Goal: Task Accomplishment & Management: Manage account settings

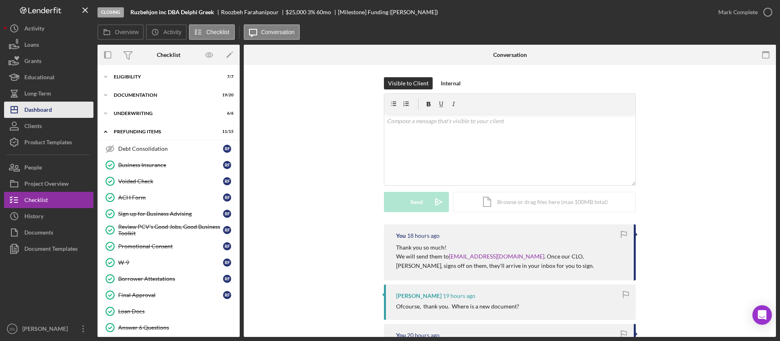
click at [66, 106] on button "Icon/Dashboard Dashboard" at bounding box center [48, 110] width 89 height 16
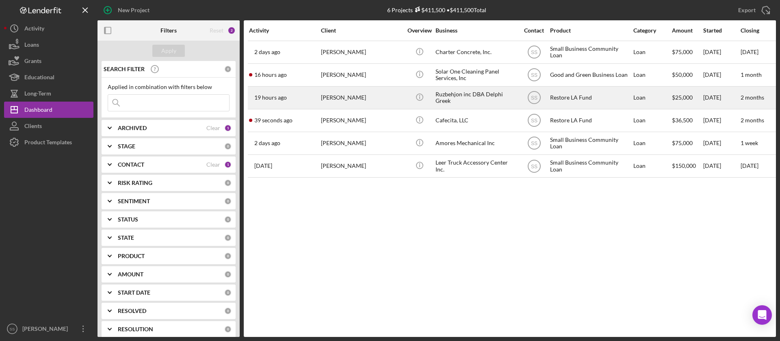
click at [395, 98] on div "[PERSON_NAME]" at bounding box center [361, 98] width 81 height 22
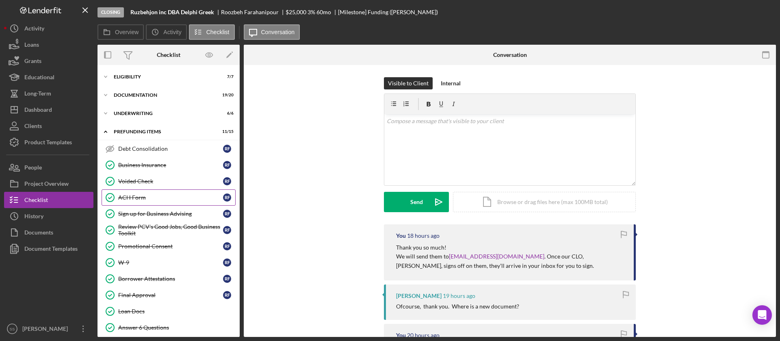
scroll to position [55, 0]
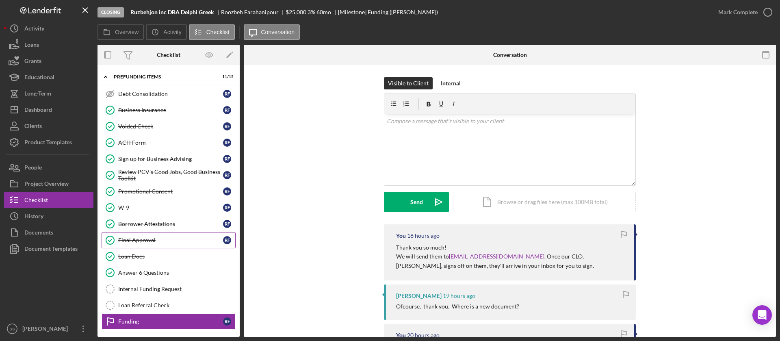
click at [173, 247] on link "Final Approval Final Approval R F" at bounding box center [169, 240] width 134 height 16
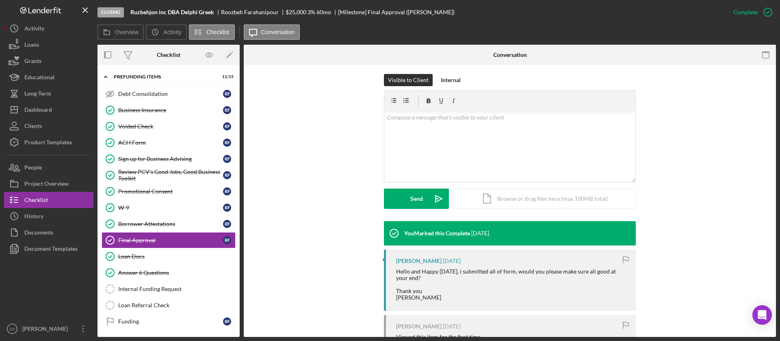
scroll to position [197, 0]
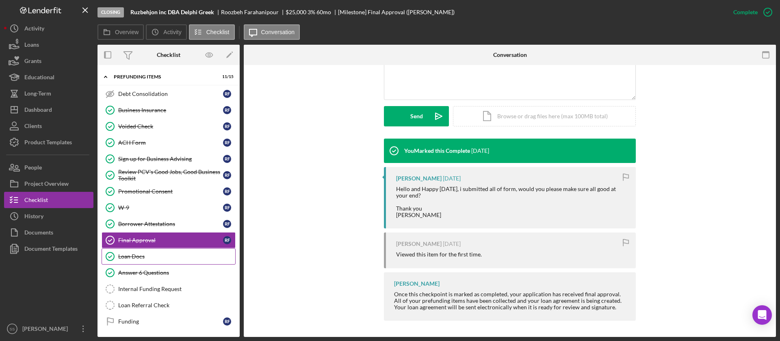
click at [154, 256] on div "Loan Docs" at bounding box center [176, 256] width 117 height 6
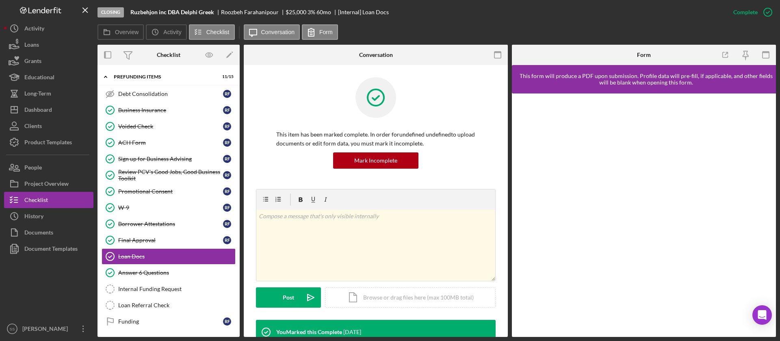
click at [484, 159] on div "This item has been marked complete. In order for undefined undefined to upload …" at bounding box center [376, 133] width 240 height 112
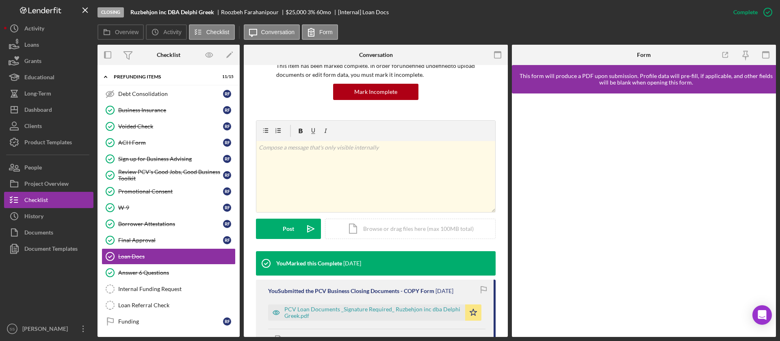
scroll to position [99, 0]
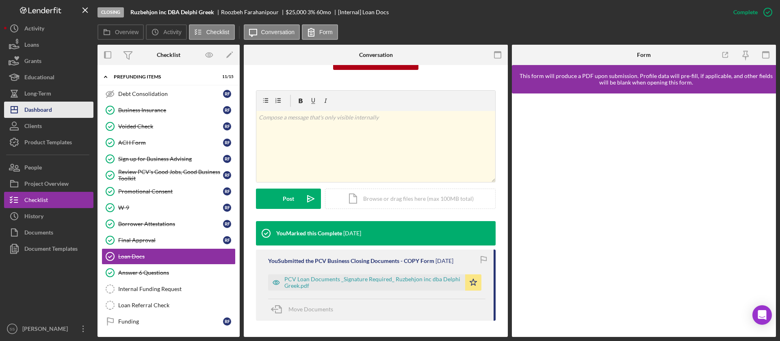
click at [43, 110] on div "Dashboard" at bounding box center [38, 111] width 28 height 18
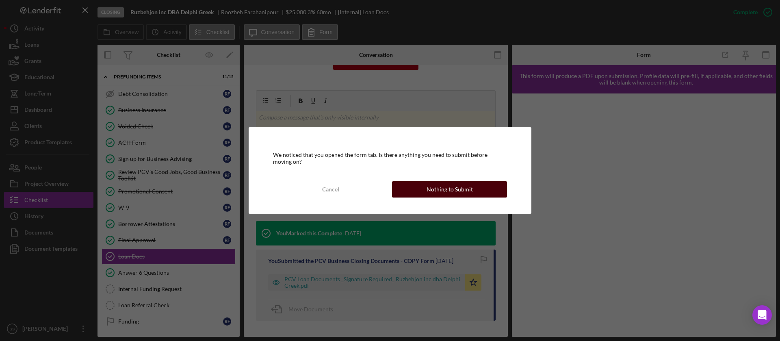
click at [415, 189] on button "Nothing to Submit" at bounding box center [449, 189] width 115 height 16
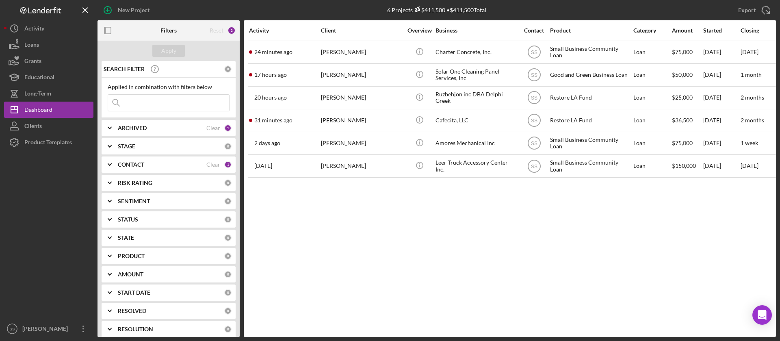
click at [52, 219] on div at bounding box center [48, 235] width 89 height 170
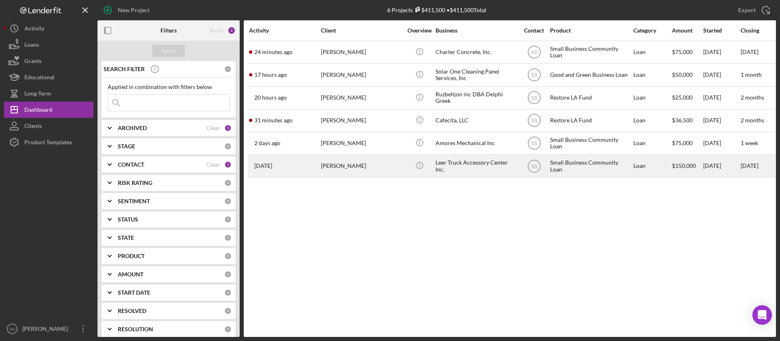
click at [348, 160] on div "[PERSON_NAME]" at bounding box center [361, 166] width 81 height 22
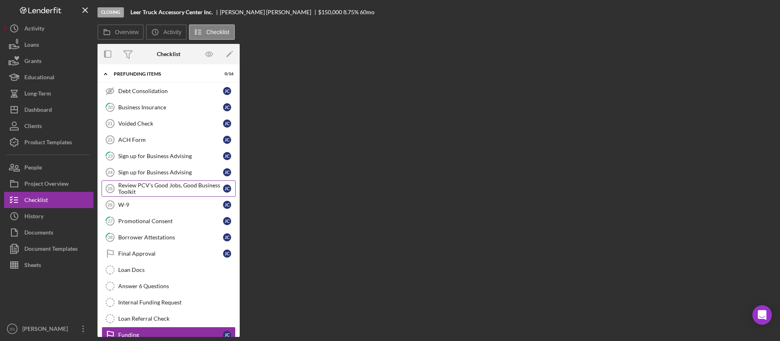
scroll to position [89, 0]
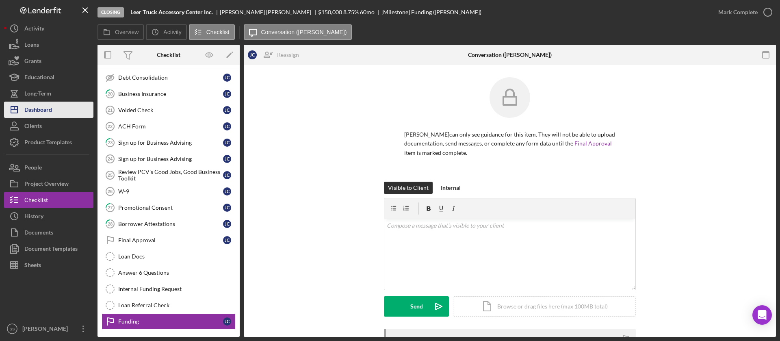
click at [52, 112] on div "Dashboard" at bounding box center [38, 111] width 28 height 18
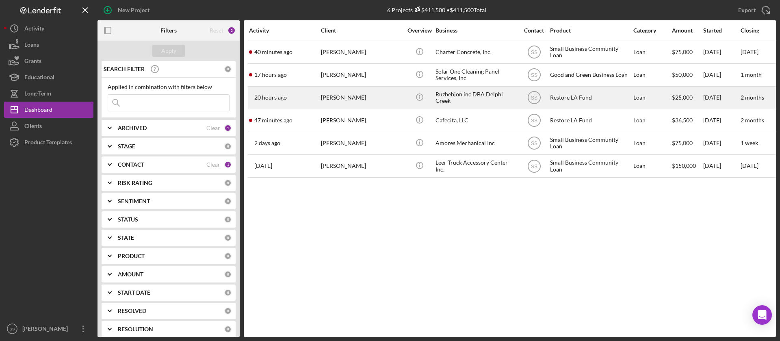
click at [324, 95] on div "[PERSON_NAME]" at bounding box center [361, 98] width 81 height 22
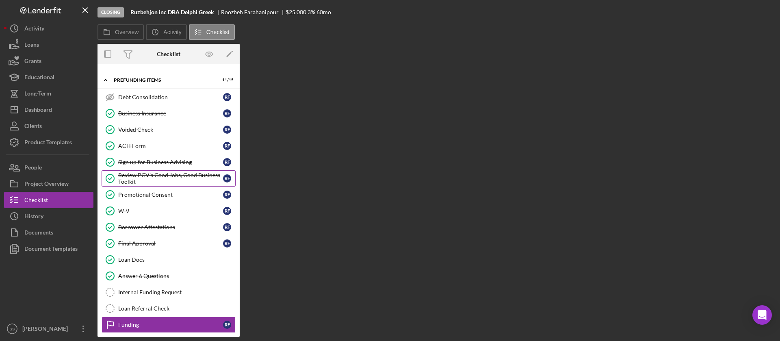
scroll to position [55, 0]
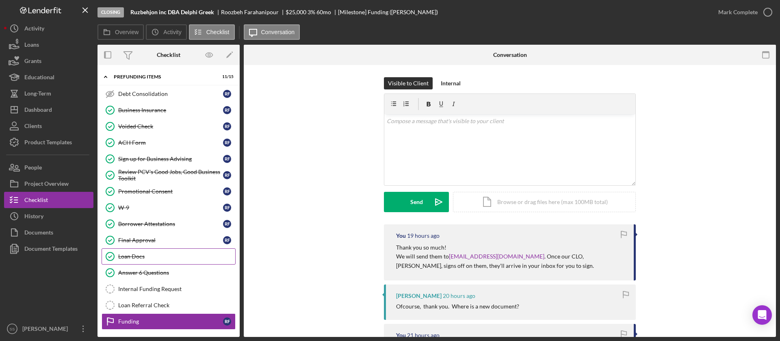
click at [141, 253] on div "Loan Docs" at bounding box center [176, 256] width 117 height 6
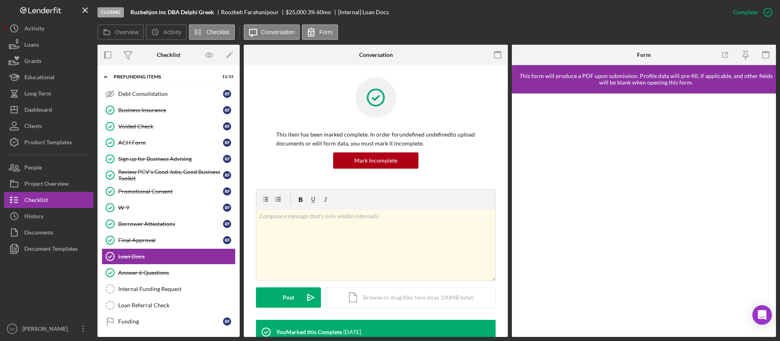
drag, startPoint x: 505, startPoint y: 103, endPoint x: 506, endPoint y: 122, distance: 19.1
click at [506, 122] on div "Loan Docs Loan Docs This item has been marked complete. In order for undefined …" at bounding box center [376, 201] width 264 height 272
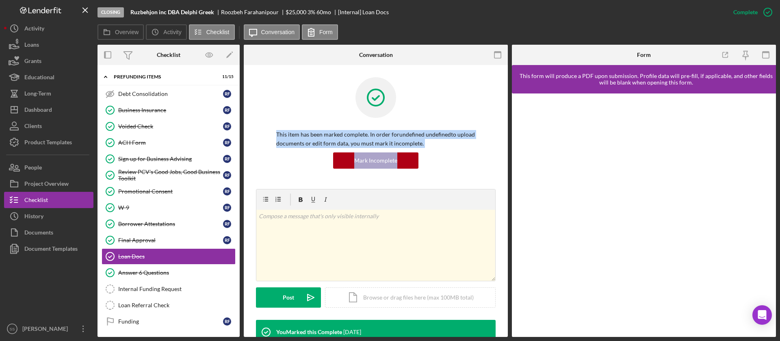
drag, startPoint x: 505, startPoint y: 122, endPoint x: 507, endPoint y: 184, distance: 61.8
click at [507, 184] on div "Loan Docs Loan Docs This item has been marked complete. In order for undefined …" at bounding box center [376, 201] width 264 height 272
click at [488, 155] on div "This item has been marked complete. In order for undefined undefined to upload …" at bounding box center [376, 133] width 240 height 112
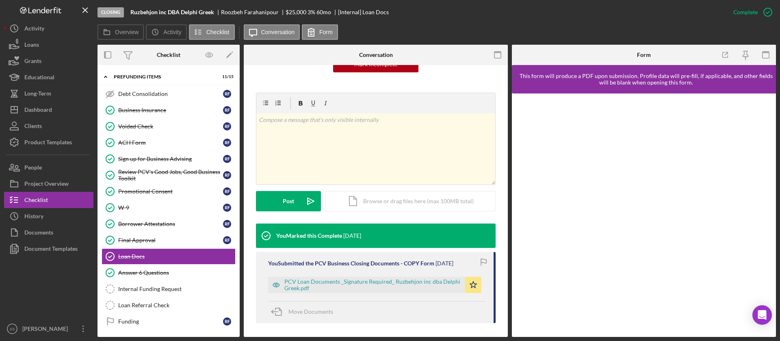
scroll to position [99, 0]
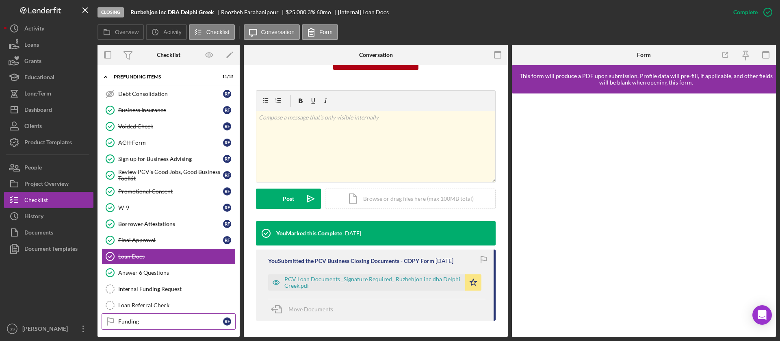
click at [136, 321] on div "Funding" at bounding box center [170, 321] width 105 height 6
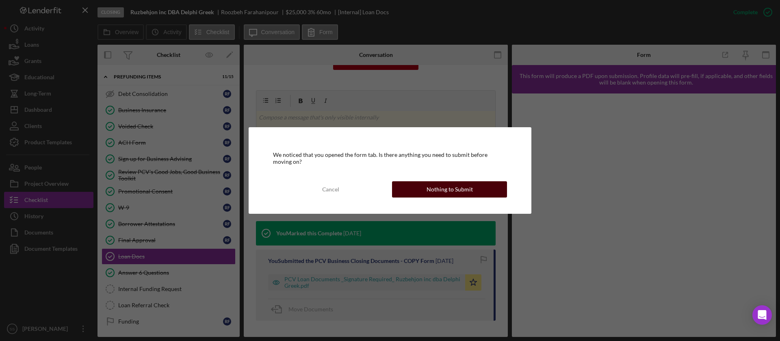
click at [428, 186] on div "Nothing to Submit" at bounding box center [449, 189] width 46 height 16
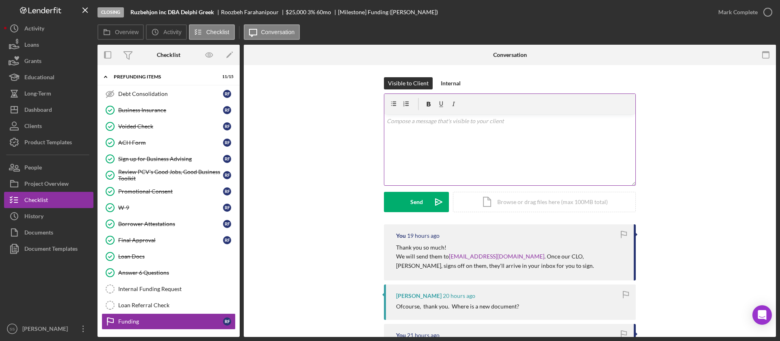
click at [442, 158] on div "v Color teal Color pink Remove color Add row above Add row below Add column bef…" at bounding box center [509, 149] width 251 height 71
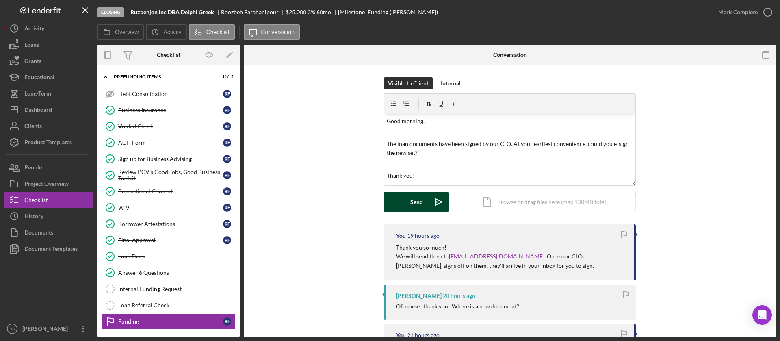
click at [413, 202] on div "Send" at bounding box center [416, 202] width 13 height 20
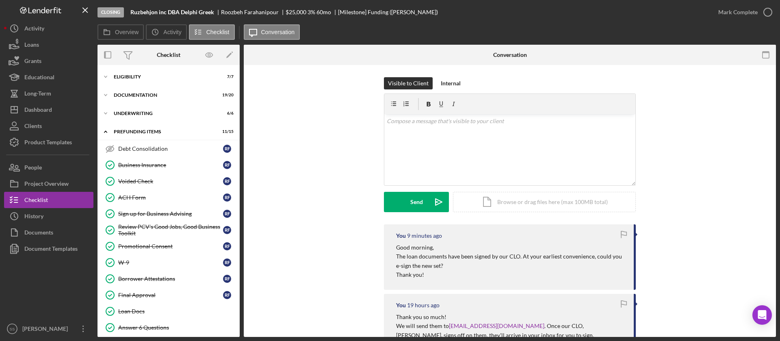
scroll to position [56, 0]
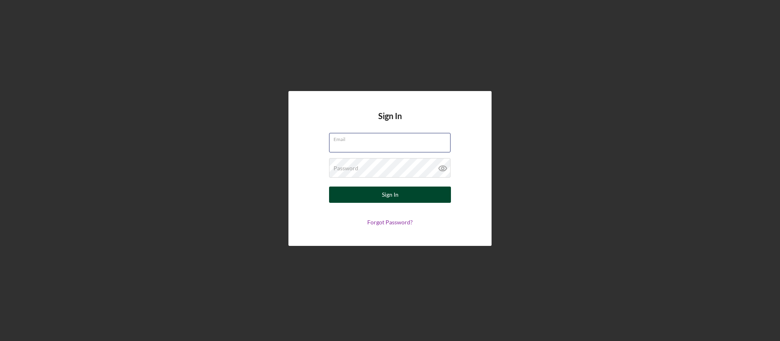
type input "[EMAIL_ADDRESS][DOMAIN_NAME]"
click at [378, 196] on button "Sign In" at bounding box center [390, 194] width 122 height 16
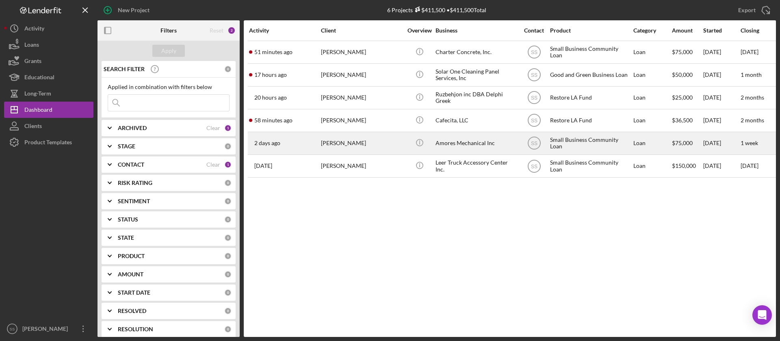
click at [349, 136] on div "[PERSON_NAME]" at bounding box center [361, 143] width 81 height 22
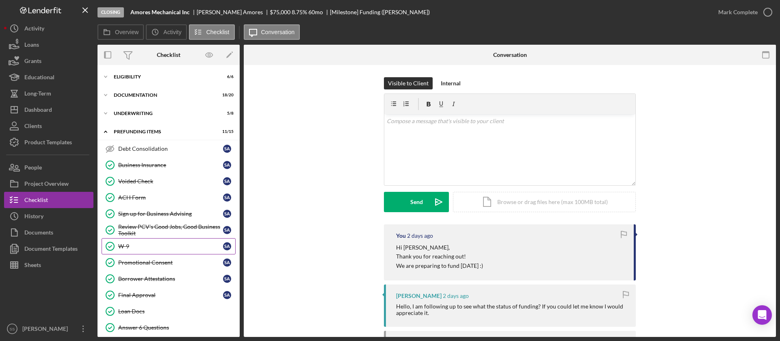
scroll to position [56, 0]
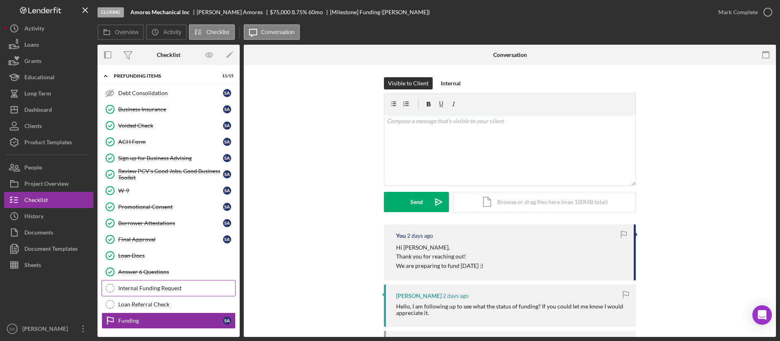
click at [164, 283] on link "Internal Funding Request Internal Funding Request" at bounding box center [169, 288] width 134 height 16
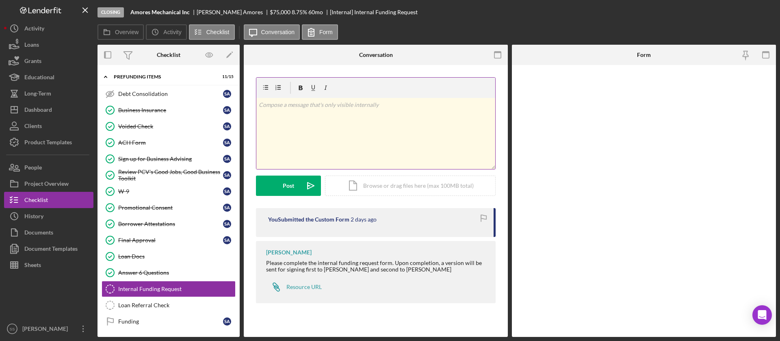
scroll to position [56, 0]
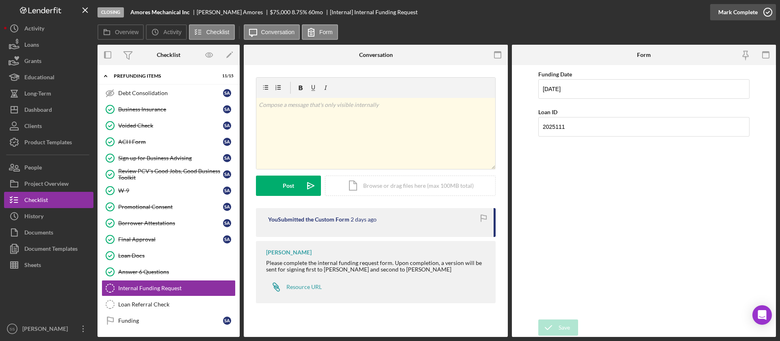
click at [763, 12] on icon "button" at bounding box center [767, 12] width 20 height 20
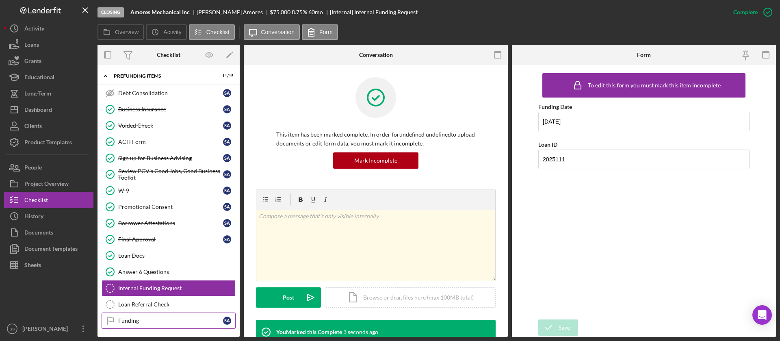
click at [184, 320] on div "Funding" at bounding box center [170, 320] width 105 height 6
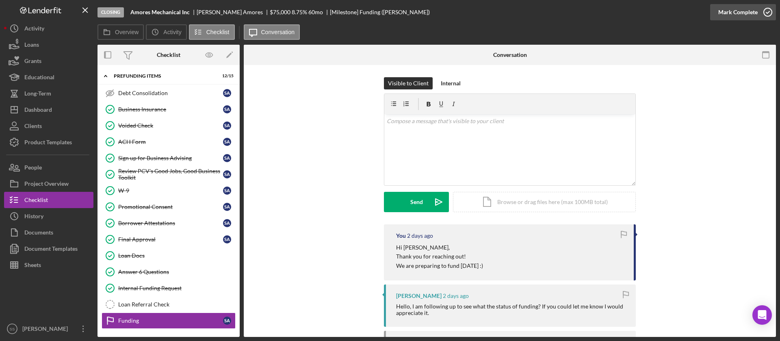
click at [769, 8] on icon "button" at bounding box center [767, 12] width 20 height 20
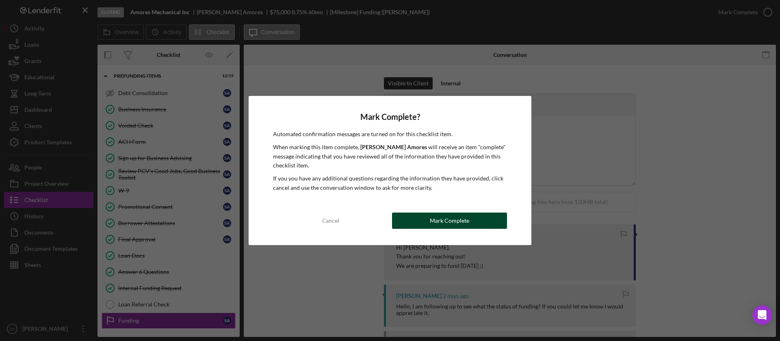
click at [437, 222] on div "Mark Complete" at bounding box center [449, 220] width 39 height 16
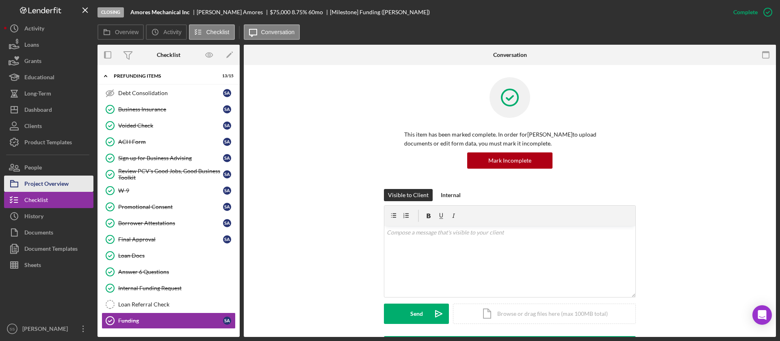
click at [56, 186] on div "Project Overview" at bounding box center [46, 184] width 44 height 18
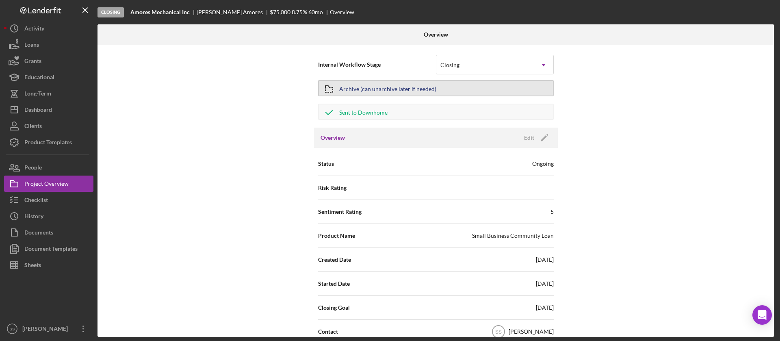
click at [502, 84] on button "Archive (can unarchive later if needed)" at bounding box center [436, 88] width 236 height 16
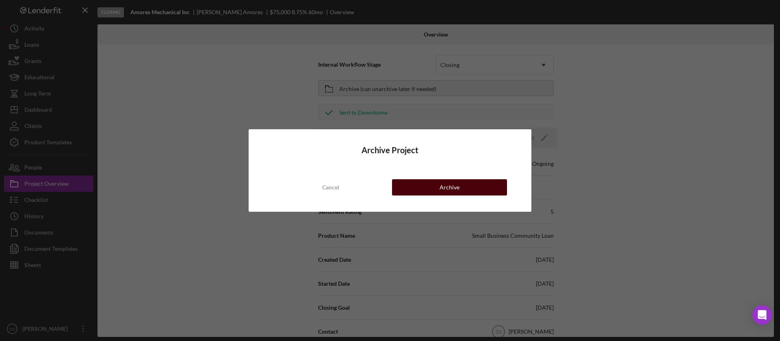
click at [437, 188] on button "Archive" at bounding box center [449, 187] width 115 height 16
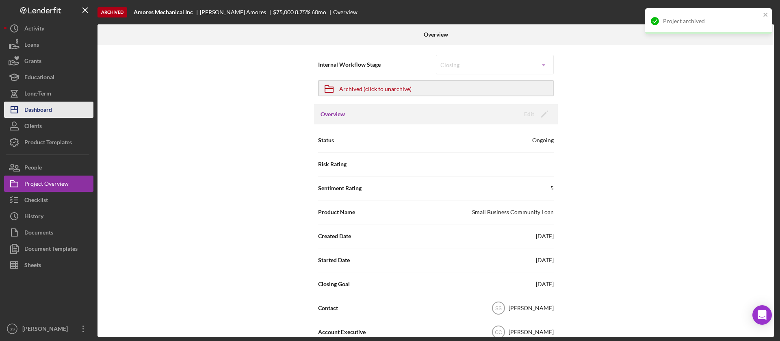
click at [50, 117] on div "Dashboard" at bounding box center [38, 111] width 28 height 18
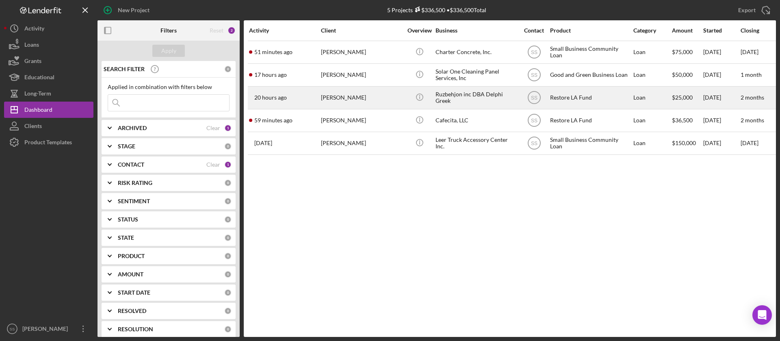
click at [335, 94] on div "[PERSON_NAME]" at bounding box center [361, 98] width 81 height 22
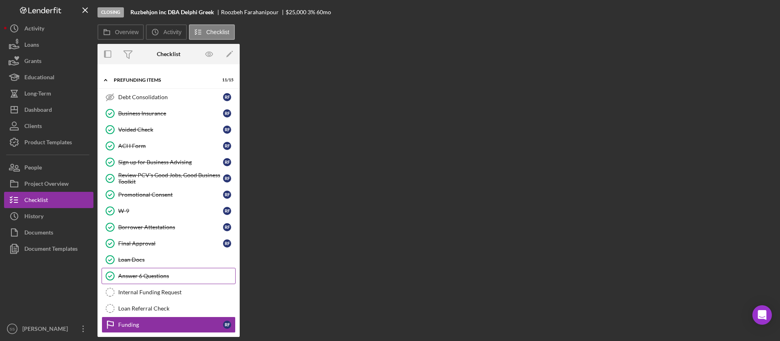
scroll to position [55, 0]
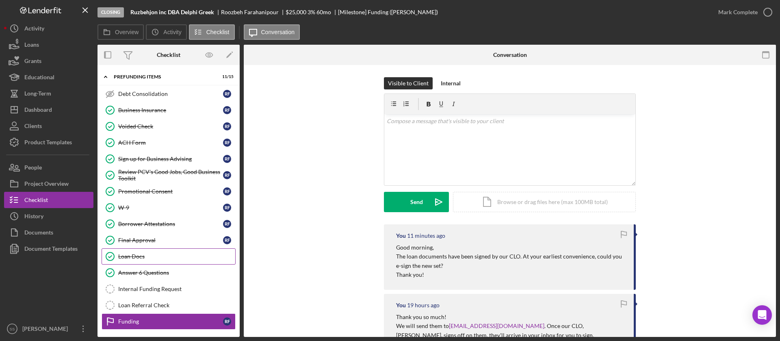
click at [140, 257] on div "Loan Docs" at bounding box center [176, 256] width 117 height 6
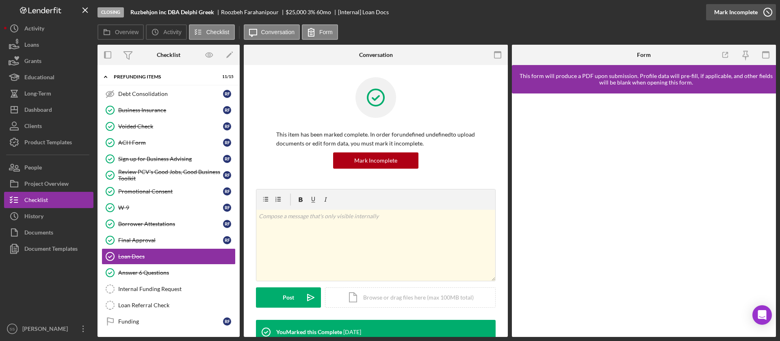
click at [737, 14] on div "Mark Incomplete" at bounding box center [735, 12] width 43 height 16
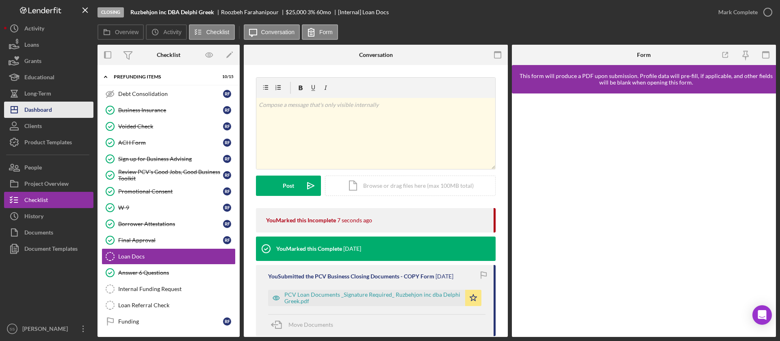
click at [69, 113] on button "Icon/Dashboard Dashboard" at bounding box center [48, 110] width 89 height 16
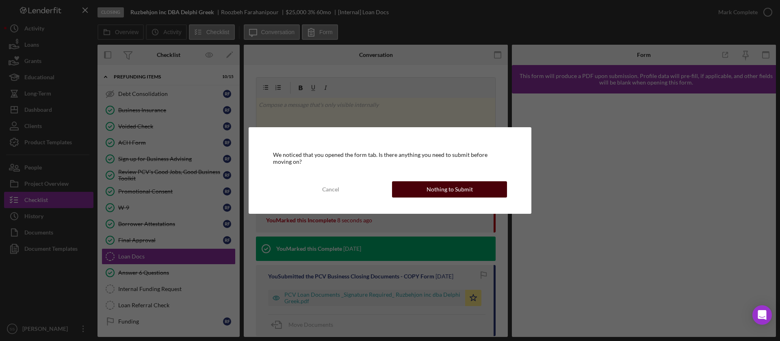
click at [419, 187] on button "Nothing to Submit" at bounding box center [449, 189] width 115 height 16
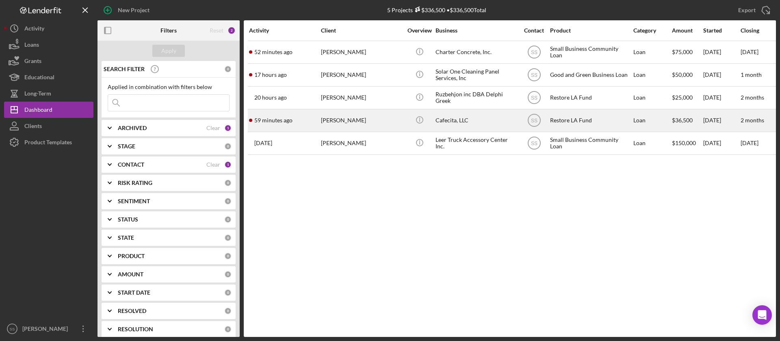
click at [344, 123] on div "[PERSON_NAME]" at bounding box center [361, 121] width 81 height 22
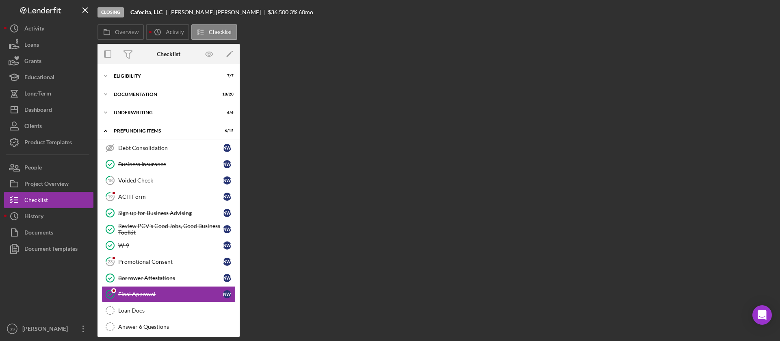
scroll to position [55, 0]
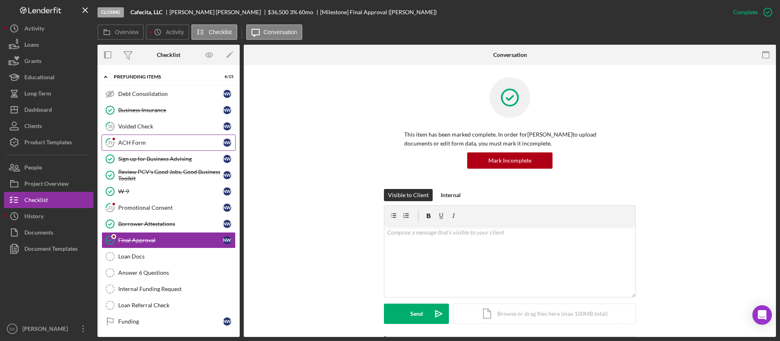
click at [141, 145] on div "ACH Form" at bounding box center [170, 142] width 105 height 6
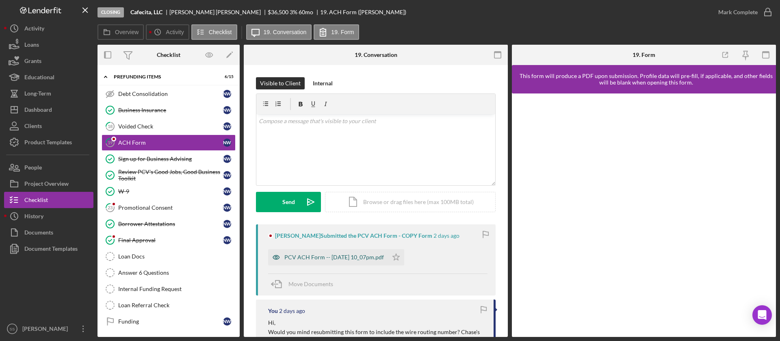
click at [311, 257] on div "PCV ACH Form -- [DATE] 10_07pm.pdf" at bounding box center [333, 257] width 99 height 6
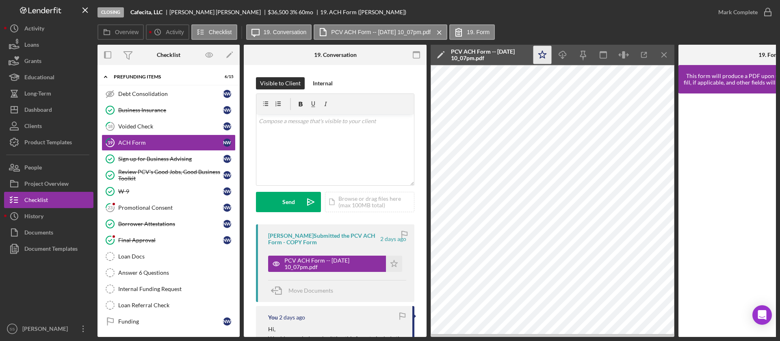
click at [538, 57] on icon "Icon/Star" at bounding box center [542, 55] width 18 height 18
click at [768, 14] on icon "button" at bounding box center [767, 12] width 20 height 20
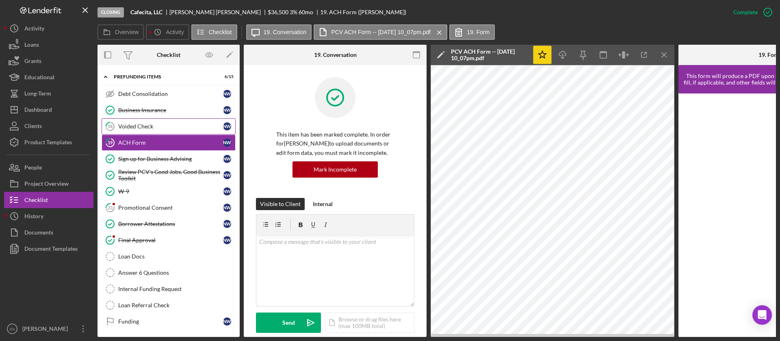
click at [142, 125] on div "Voided Check" at bounding box center [170, 126] width 105 height 6
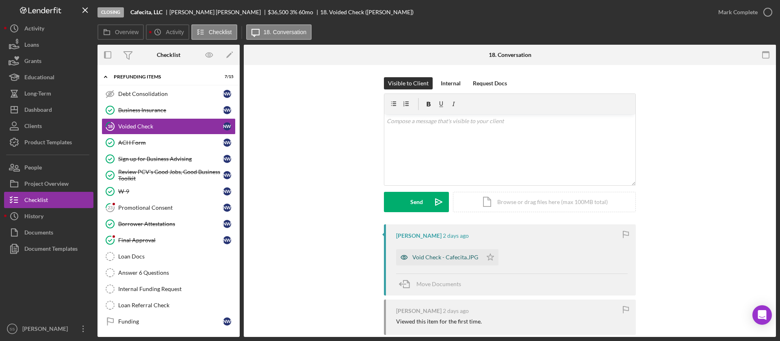
click at [453, 260] on div "Void Check - Cafecita.JPG" at bounding box center [439, 257] width 86 height 16
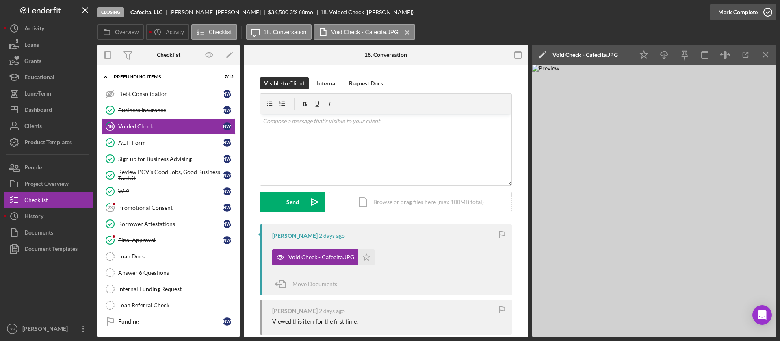
click at [768, 13] on icon "button" at bounding box center [767, 12] width 20 height 20
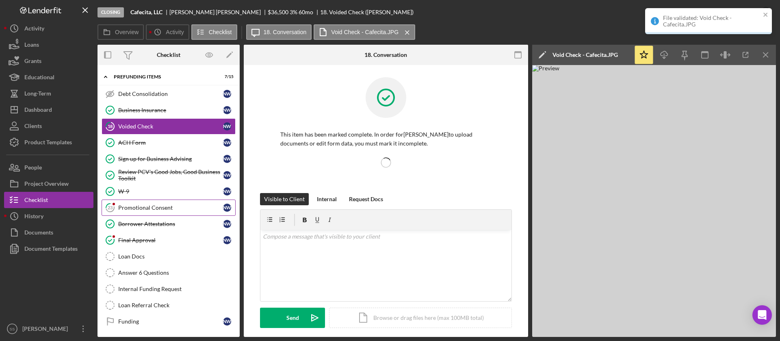
click at [156, 209] on div "Promotional Consent" at bounding box center [170, 207] width 105 height 6
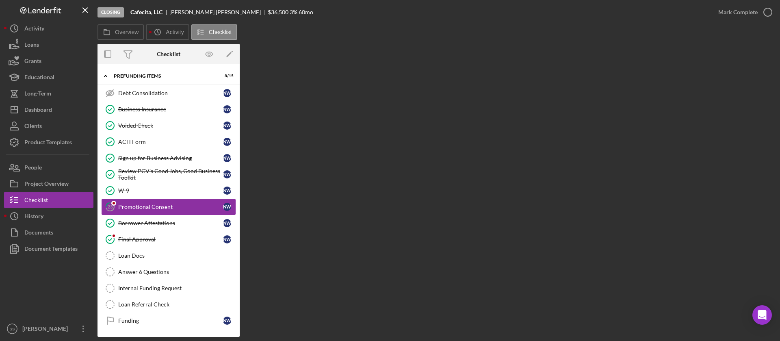
click at [169, 204] on div "Promotional Consent" at bounding box center [170, 206] width 105 height 6
click at [145, 216] on link "Borrower Attestations Borrower Attestations N W" at bounding box center [169, 223] width 134 height 16
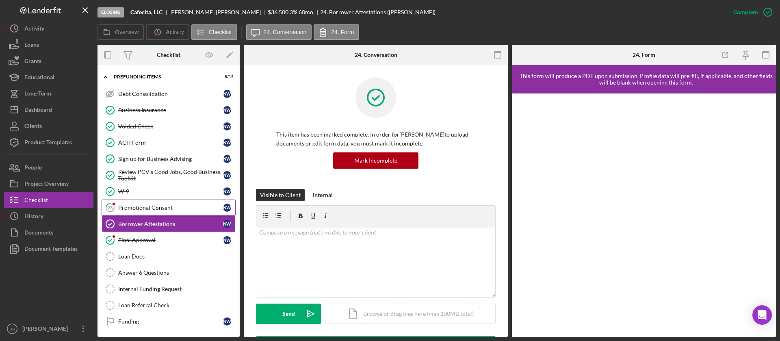
click at [143, 208] on div "Promotional Consent" at bounding box center [170, 207] width 105 height 6
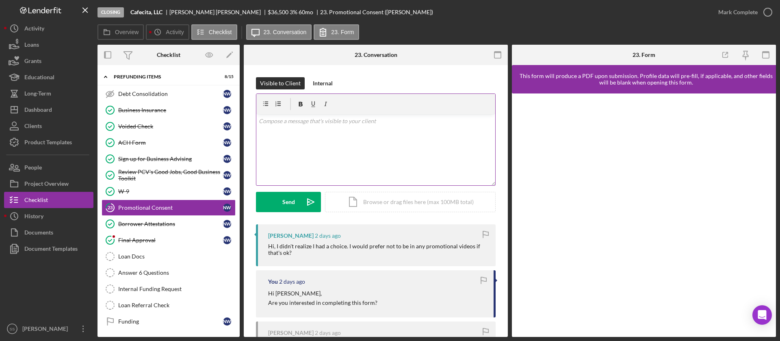
click at [411, 145] on div "v Color teal Color pink Remove color Add row above Add row below Add column bef…" at bounding box center [375, 149] width 239 height 71
click at [281, 204] on button "Send Icon/icon-invite-send" at bounding box center [288, 202] width 65 height 20
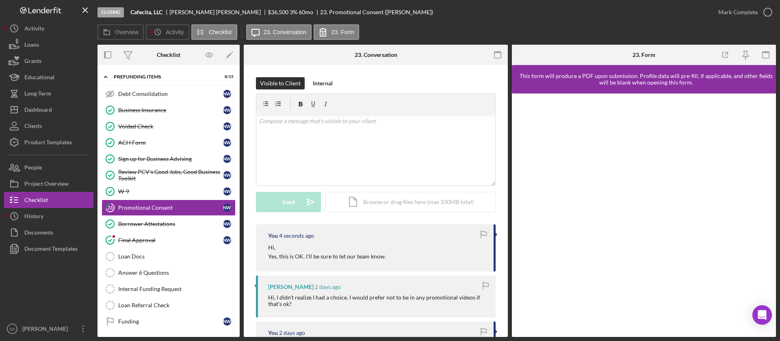
click at [424, 299] on div "Hi, I didn't realize I had a choice. I would prefer not to be in any promotiona…" at bounding box center [377, 300] width 219 height 13
copy div "Hi, I didn't realize I had a choice. I would prefer not to be in any promotiona…"
click at [768, 14] on icon "button" at bounding box center [767, 12] width 20 height 20
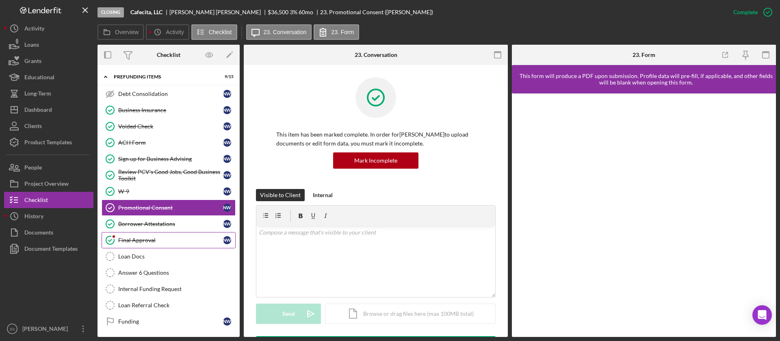
click at [136, 242] on div "Final Approval" at bounding box center [170, 240] width 105 height 6
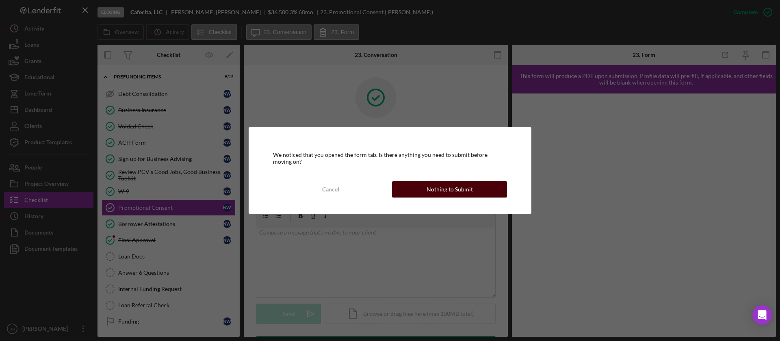
click at [424, 185] on button "Nothing to Submit" at bounding box center [449, 189] width 115 height 16
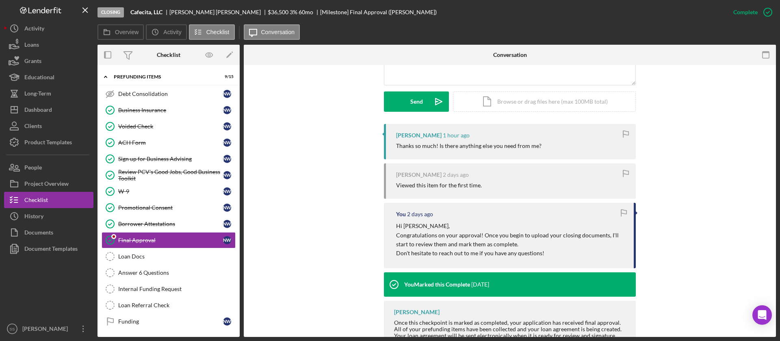
scroll to position [213, 0]
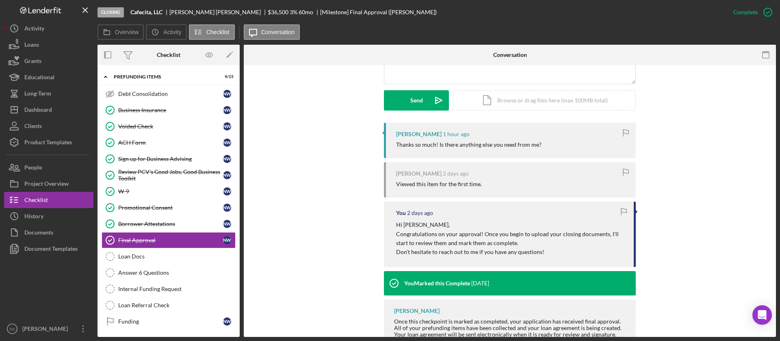
click at [710, 129] on div "[PERSON_NAME] 1 hour ago Thanks so much! Is there anything else you need from m…" at bounding box center [510, 237] width 508 height 229
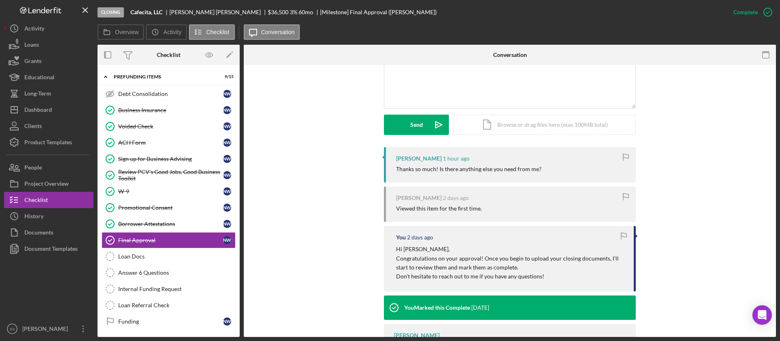
scroll to position [140, 0]
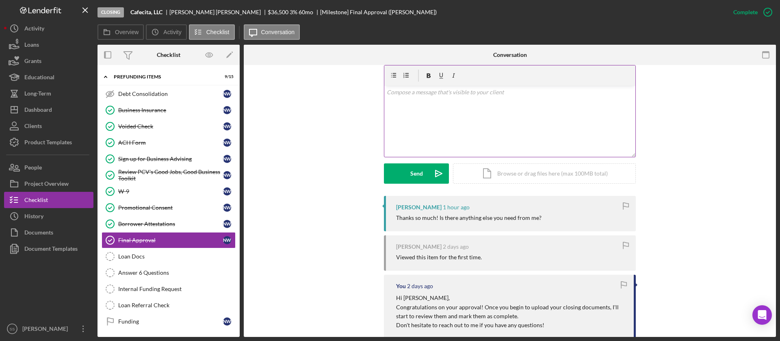
click at [537, 121] on div "v Color teal Color pink Remove color Add row above Add row below Add column bef…" at bounding box center [509, 121] width 251 height 71
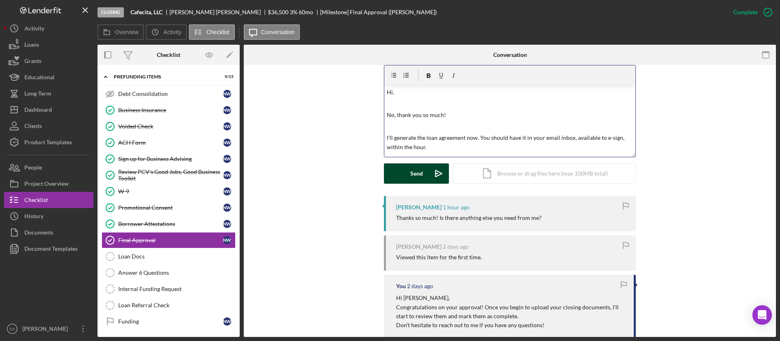
click at [410, 173] on div "Send" at bounding box center [416, 173] width 13 height 20
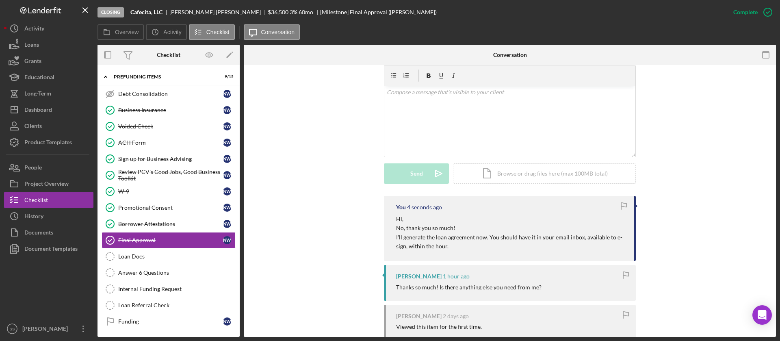
drag, startPoint x: 241, startPoint y: 163, endPoint x: 240, endPoint y: 136, distance: 26.8
click at [240, 136] on div "Overview Internal Workflow Stage Closing Icon/Dropdown Arrow Archive (can unarc…" at bounding box center [436, 191] width 678 height 292
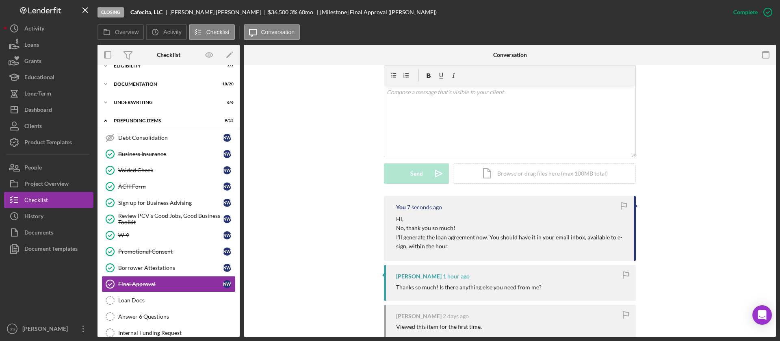
scroll to position [10, 0]
click at [129, 100] on div "Icon/Expander Underwriting 6 / 6" at bounding box center [168, 103] width 142 height 16
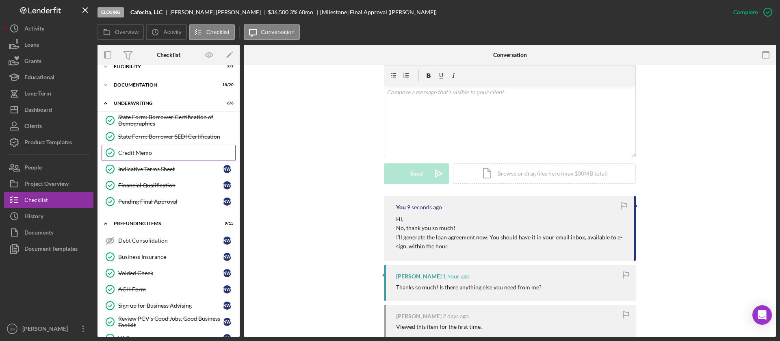
click at [136, 157] on link "Credit Memo Credit Memo" at bounding box center [169, 153] width 134 height 16
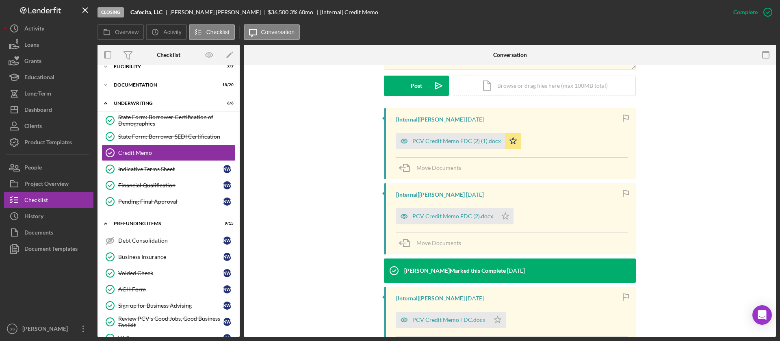
scroll to position [228, 0]
click at [479, 141] on div "PCV Credit Memo FDC (2) (1).docx" at bounding box center [456, 140] width 89 height 6
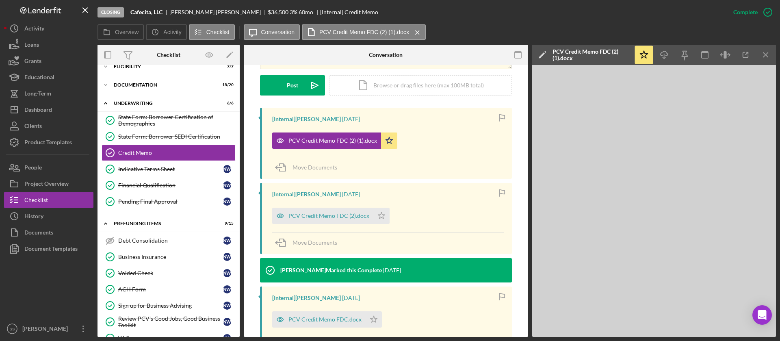
drag, startPoint x: 240, startPoint y: 185, endPoint x: 240, endPoint y: 197, distance: 11.8
click at [240, 197] on div "Overview Internal Workflow Stage Closing Icon/Dropdown Arrow Archive (can unarc…" at bounding box center [436, 191] width 678 height 292
click at [143, 82] on div "Documentation" at bounding box center [172, 84] width 116 height 5
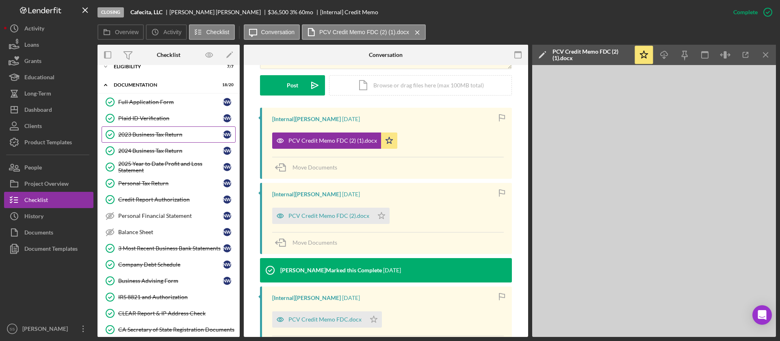
click at [167, 132] on div "2023 Business Tax Return" at bounding box center [170, 134] width 105 height 6
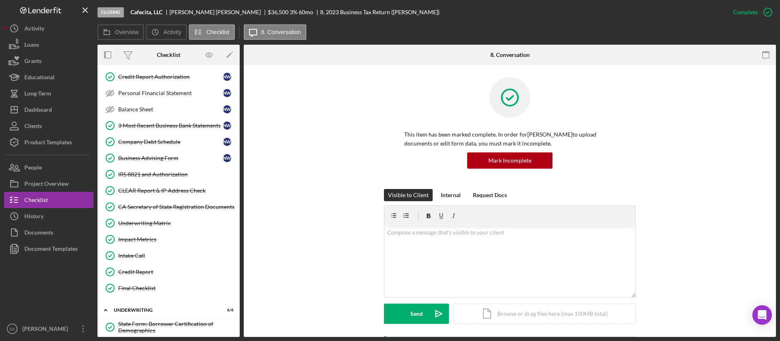
scroll to position [138, 0]
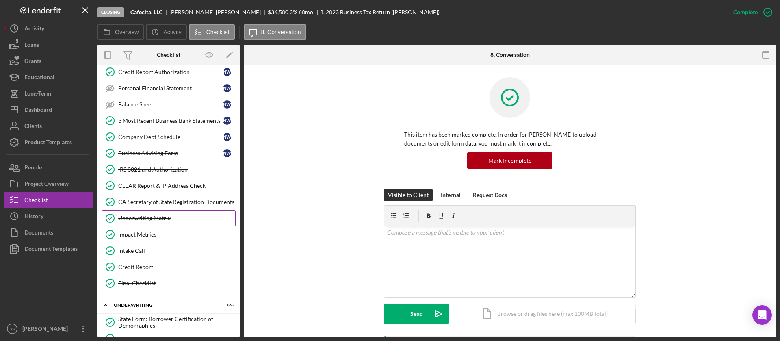
click at [146, 215] on div "Underwriting Matrix" at bounding box center [176, 218] width 117 height 6
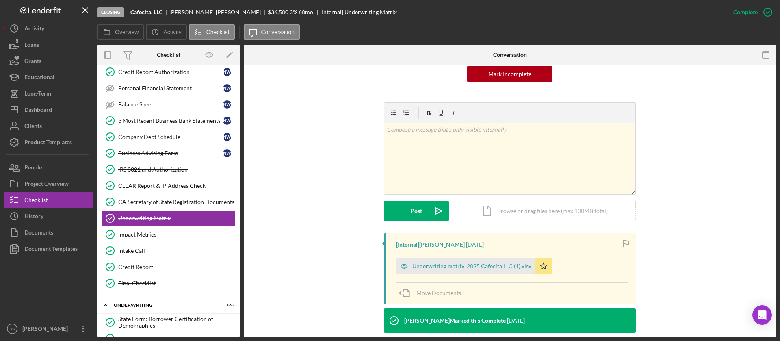
scroll to position [112, 0]
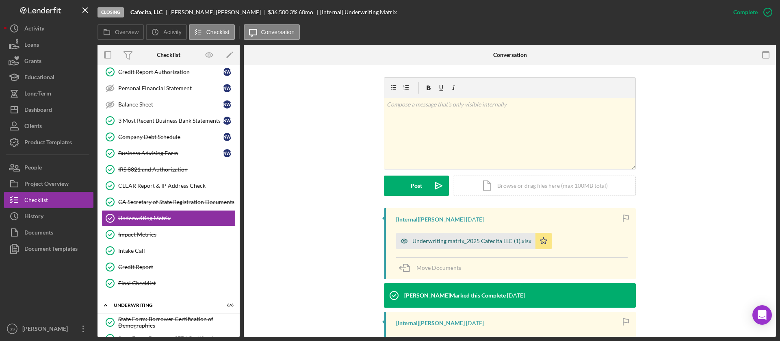
click at [480, 239] on div "Underwriting matrix_2025 Cafecita LLC (1).xlsx" at bounding box center [471, 241] width 119 height 6
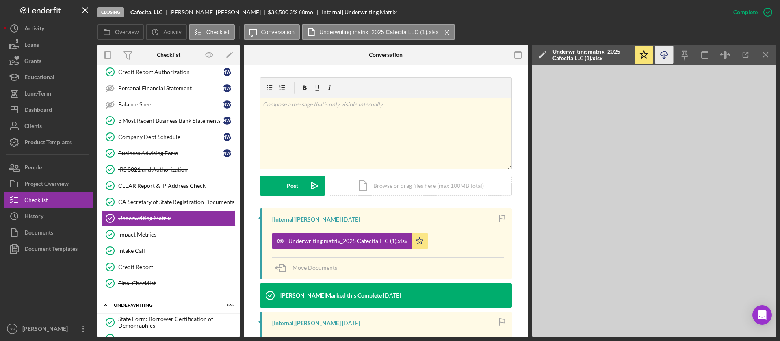
click at [662, 55] on icon "Icon/Download" at bounding box center [664, 55] width 18 height 18
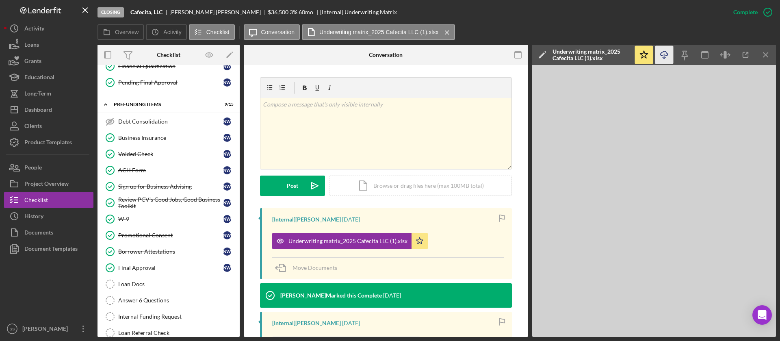
scroll to position [487, 0]
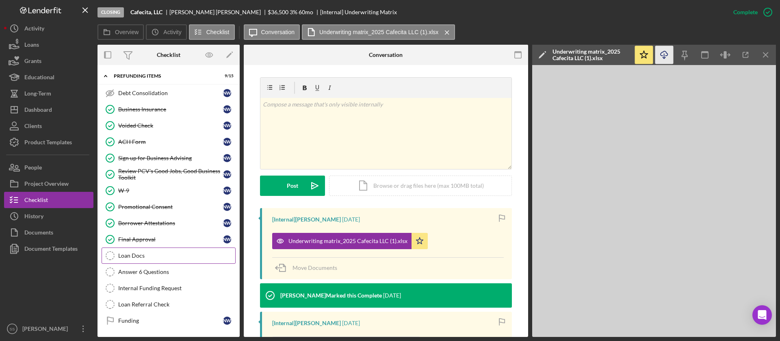
click at [155, 255] on div "Loan Docs" at bounding box center [176, 255] width 117 height 6
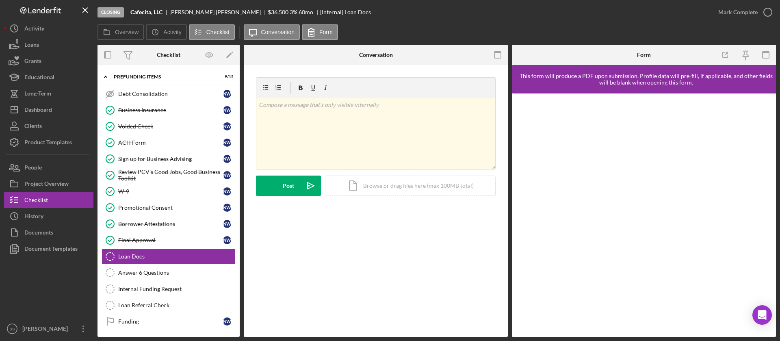
scroll to position [487, 0]
click at [496, 54] on icon "button" at bounding box center [498, 55] width 18 height 18
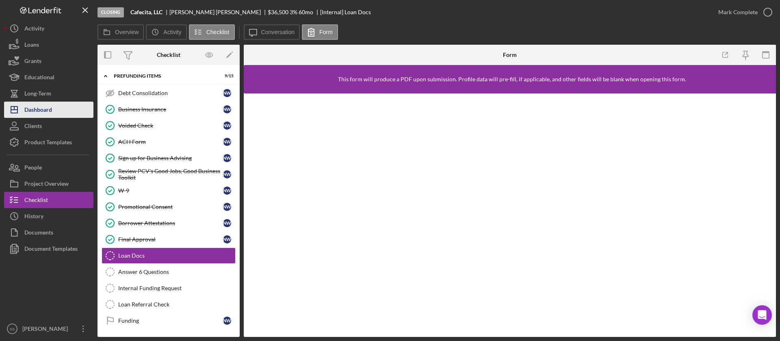
click at [48, 117] on div "Dashboard" at bounding box center [38, 111] width 28 height 18
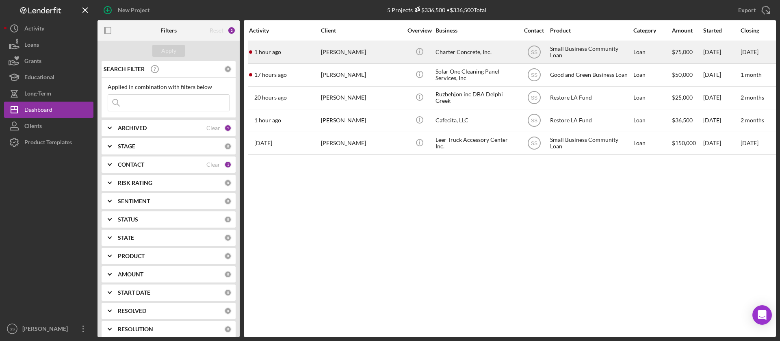
click at [341, 57] on div "[PERSON_NAME]" at bounding box center [361, 52] width 81 height 22
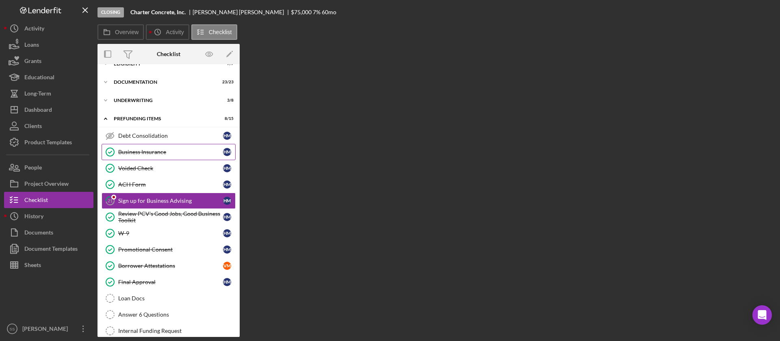
scroll to position [30, 0]
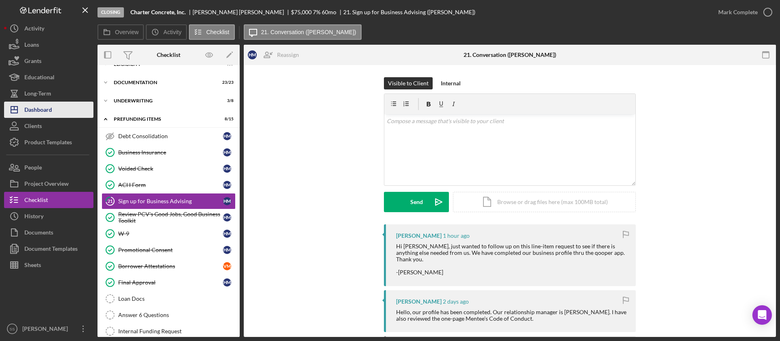
click at [29, 112] on div "Dashboard" at bounding box center [38, 111] width 28 height 18
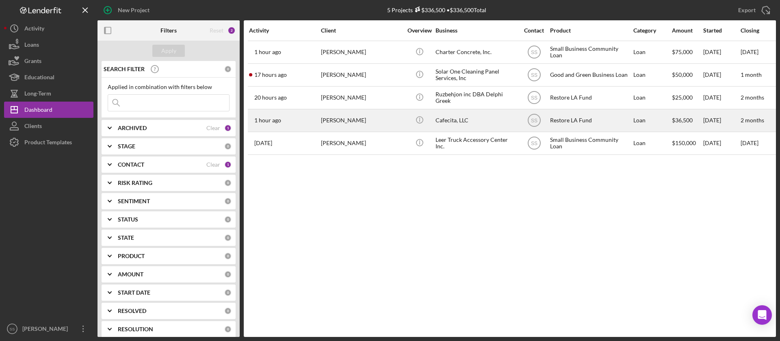
click at [347, 115] on div "[PERSON_NAME]" at bounding box center [361, 121] width 81 height 22
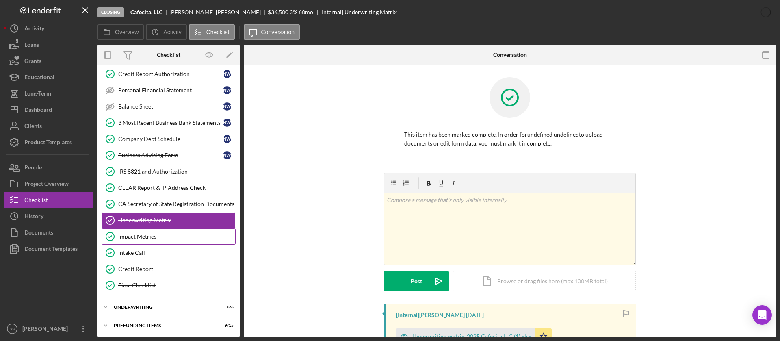
scroll to position [136, 0]
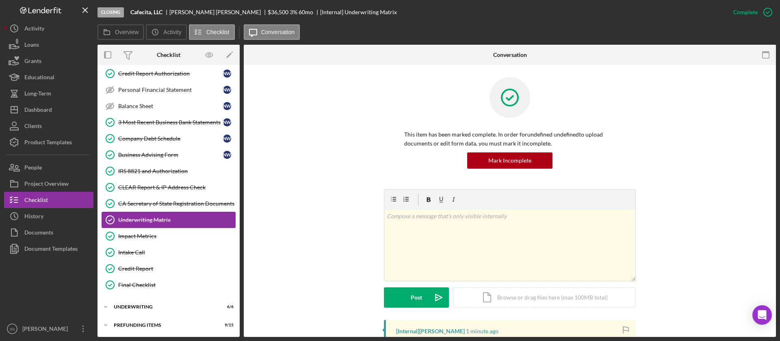
drag, startPoint x: 240, startPoint y: 179, endPoint x: 231, endPoint y: 221, distance: 42.7
click at [231, 221] on div "Overview Internal Workflow Stage Closing Icon/Dropdown Arrow Archive (can unarc…" at bounding box center [436, 191] width 678 height 292
click at [138, 326] on div "Prefunding Items" at bounding box center [172, 324] width 116 height 5
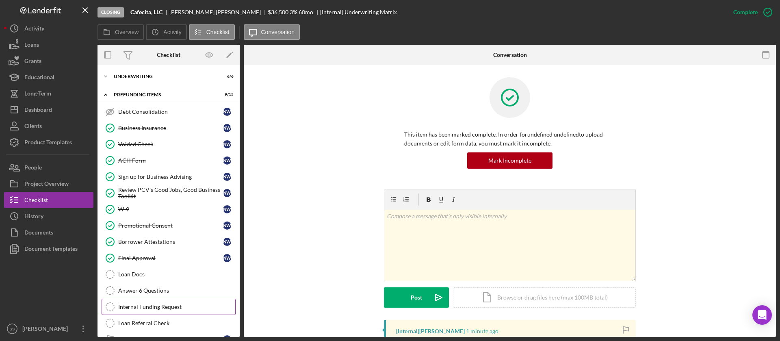
scroll to position [368, 0]
drag, startPoint x: 240, startPoint y: 246, endPoint x: 241, endPoint y: 266, distance: 19.9
click at [241, 266] on div "Overview Internal Workflow Stage Closing Icon/Dropdown Arrow Archive (can unarc…" at bounding box center [436, 191] width 678 height 292
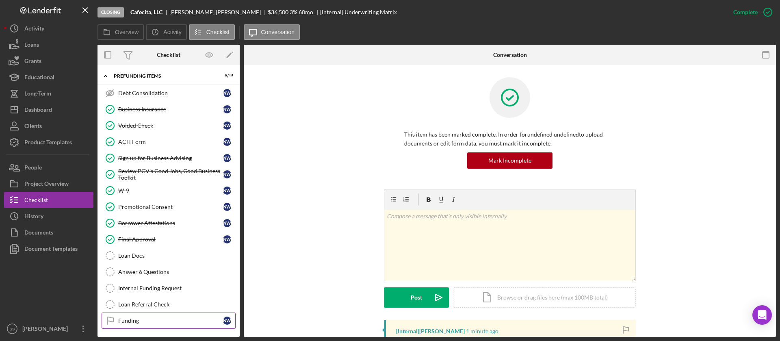
click at [162, 318] on div "Funding" at bounding box center [170, 320] width 105 height 6
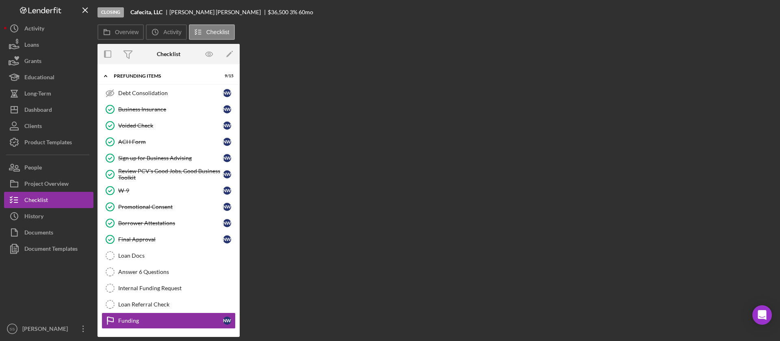
scroll to position [385, 0]
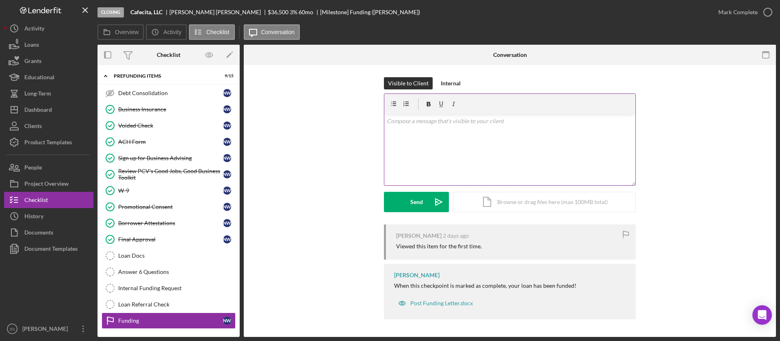
click at [463, 152] on div "v Color teal Color pink Remove color Add row above Add row below Add column bef…" at bounding box center [509, 149] width 251 height 71
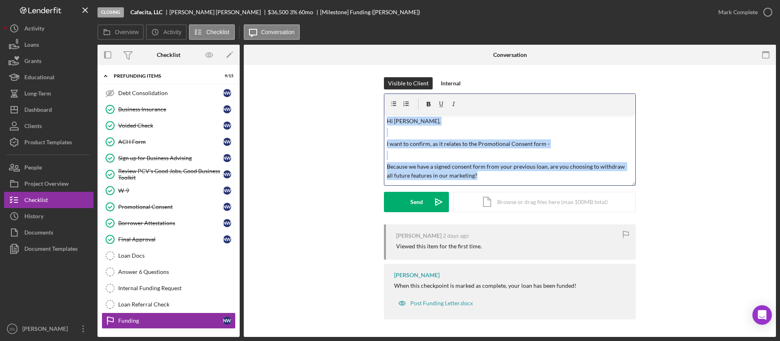
drag, startPoint x: 476, startPoint y: 178, endPoint x: 383, endPoint y: 122, distance: 108.2
click at [383, 122] on div "Visible to Client Internal v Color teal Color pink Remove color Add row above A…" at bounding box center [510, 150] width 508 height 147
copy div "Hi [PERSON_NAME], I want to confirm, as it relates to the Promotional Consent f…"
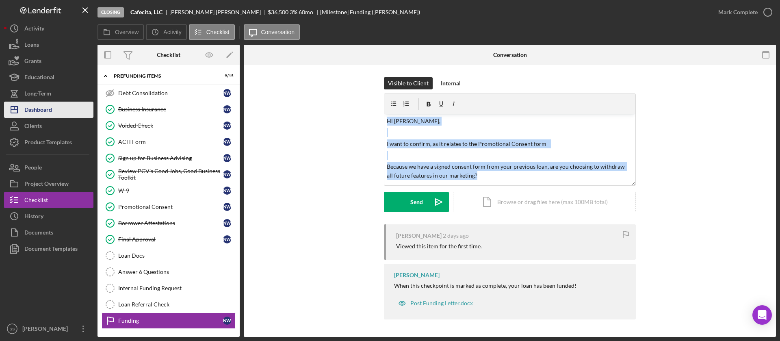
click at [57, 103] on button "Icon/Dashboard Dashboard" at bounding box center [48, 110] width 89 height 16
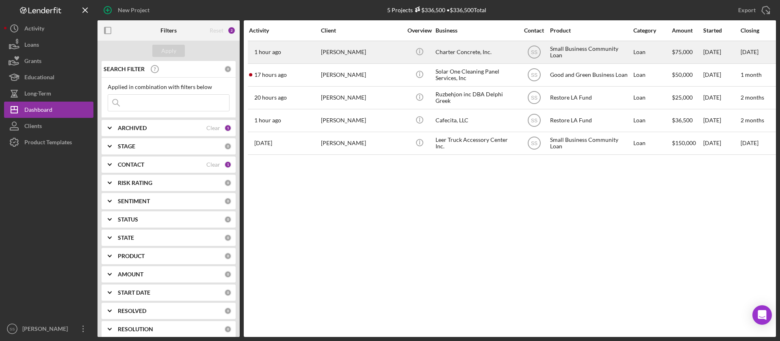
click at [365, 58] on div "[PERSON_NAME]" at bounding box center [361, 52] width 81 height 22
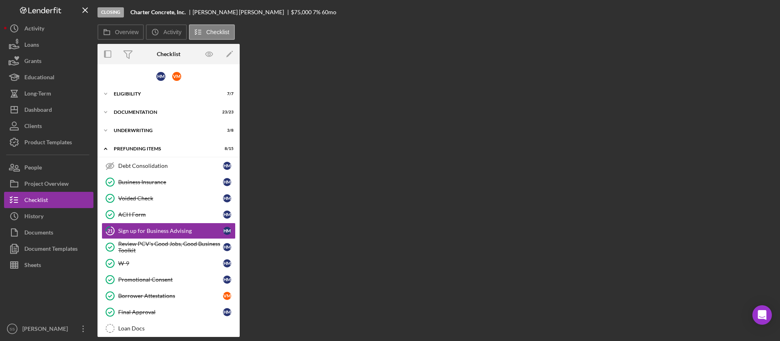
scroll to position [30, 0]
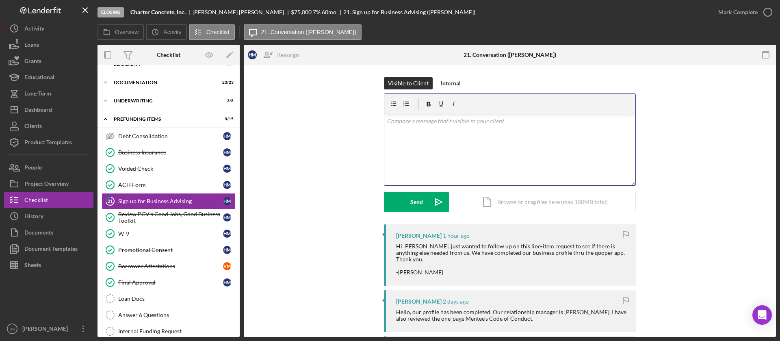
click at [447, 163] on div "v Color teal Color pink Remove color Add row above Add row below Add column bef…" at bounding box center [509, 149] width 251 height 71
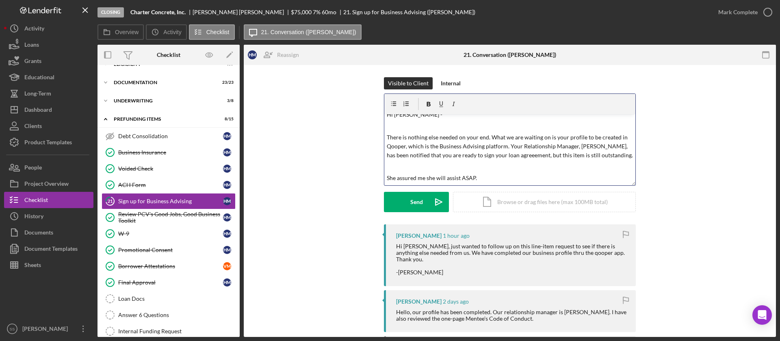
scroll to position [0, 0]
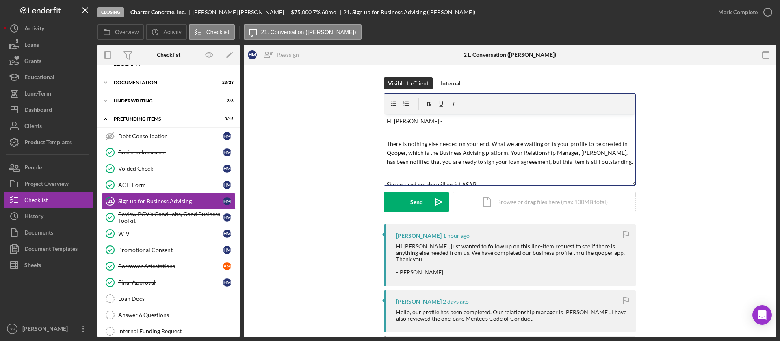
click at [513, 154] on p "There is nothing else needed on your end. What we are waiting on is your profil…" at bounding box center [510, 152] width 247 height 27
click at [502, 183] on p "She assured me she will assist ASAP." at bounding box center [510, 184] width 247 height 9
click at [508, 163] on p "There is nothing else needed on your end. What we are waiting on is your profil…" at bounding box center [510, 152] width 247 height 27
click at [586, 155] on p "There is nothing else needed on your end. What we are waiting on is your profil…" at bounding box center [510, 152] width 247 height 27
click at [502, 166] on p "There is nothing else needed on your end. What we are waiting on is your profil…" at bounding box center [510, 152] width 247 height 27
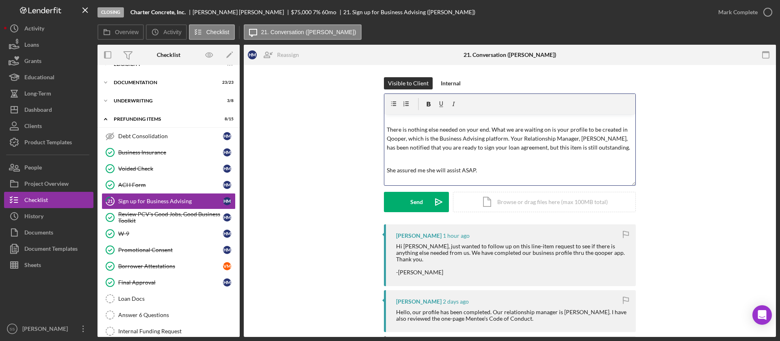
scroll to position [26, 0]
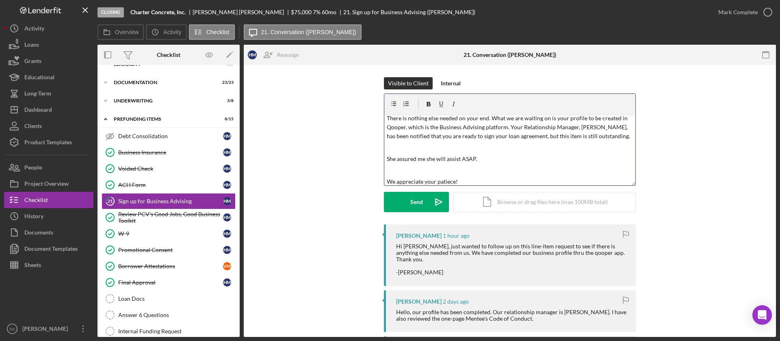
click at [446, 183] on p "We appreciate your patiece!" at bounding box center [510, 181] width 247 height 9
click at [397, 206] on button "Send Icon/icon-invite-send" at bounding box center [416, 202] width 65 height 20
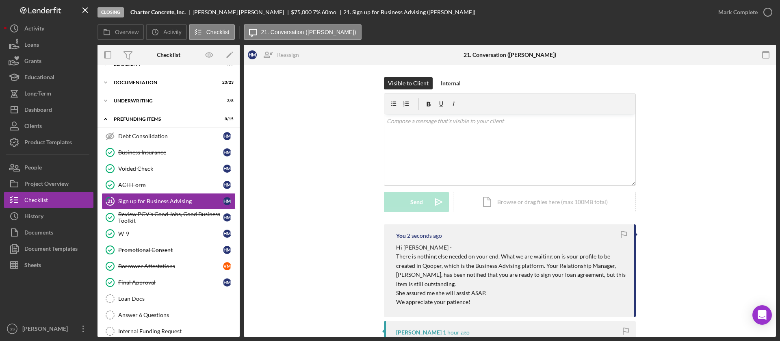
scroll to position [0, 0]
click at [39, 116] on div "Dashboard" at bounding box center [38, 111] width 28 height 18
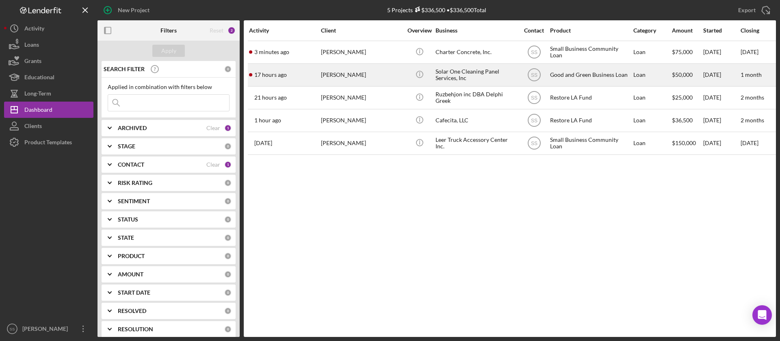
click at [327, 70] on div "[PERSON_NAME]" at bounding box center [361, 75] width 81 height 22
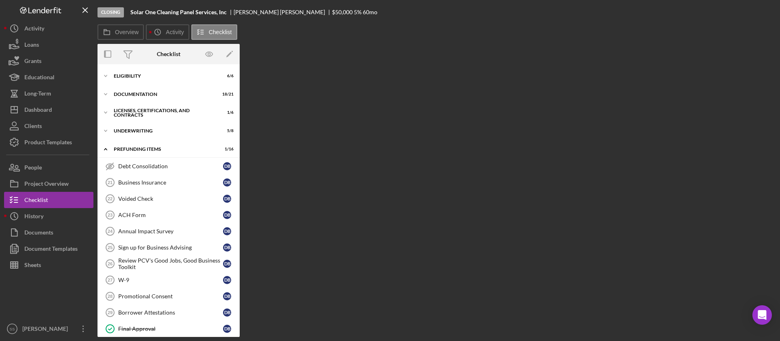
scroll to position [89, 0]
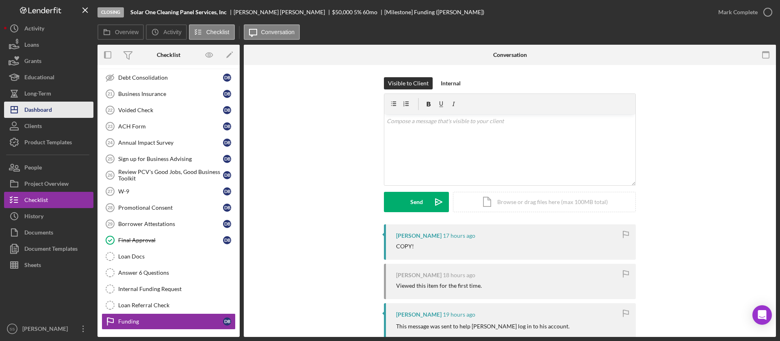
click at [51, 112] on div "Dashboard" at bounding box center [38, 111] width 28 height 18
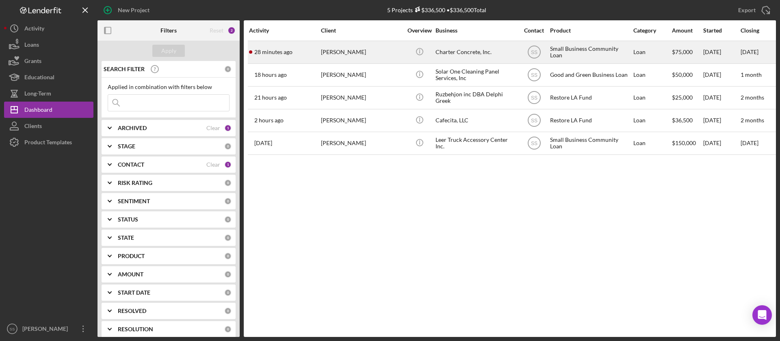
click at [377, 47] on div "[PERSON_NAME]" at bounding box center [361, 52] width 81 height 22
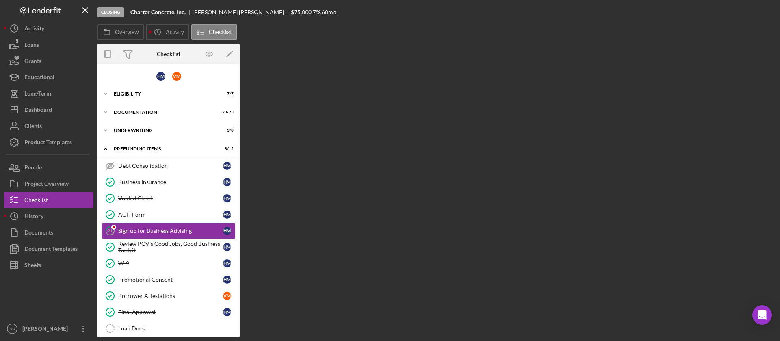
scroll to position [30, 0]
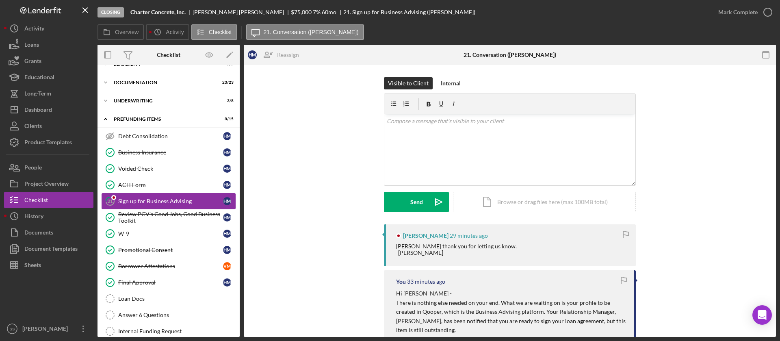
click at [161, 208] on link "21 Sign up for Business Advising H M" at bounding box center [169, 201] width 134 height 16
click at [138, 217] on div "Review PCV's Good Jobs, Good Business Toolkit" at bounding box center [170, 217] width 105 height 13
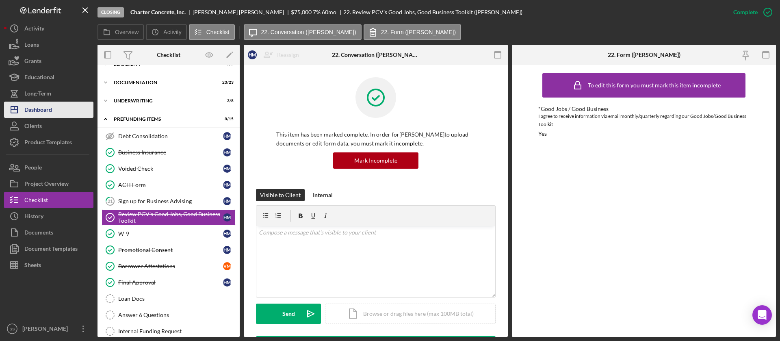
click at [39, 114] on div "Dashboard" at bounding box center [38, 111] width 28 height 18
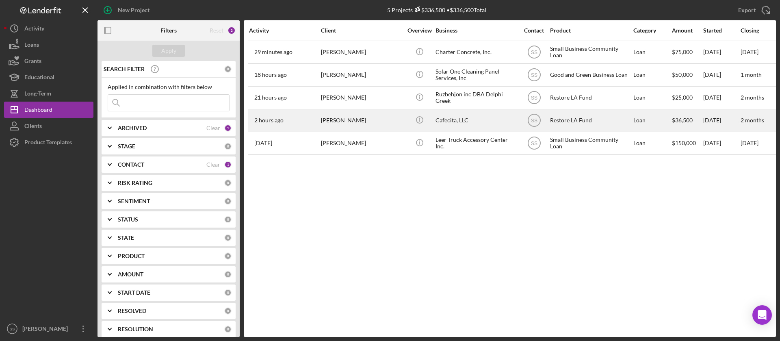
click at [349, 119] on div "[PERSON_NAME]" at bounding box center [361, 121] width 81 height 22
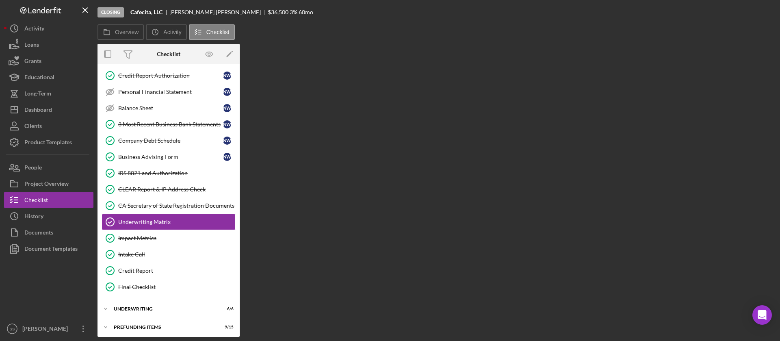
scroll to position [136, 0]
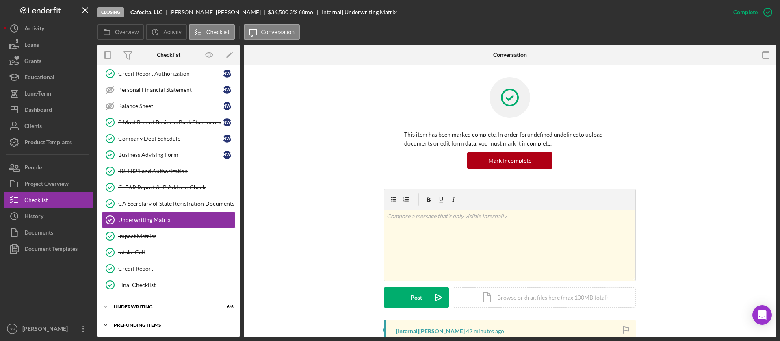
click at [130, 322] on div "Prefunding Items" at bounding box center [172, 324] width 116 height 5
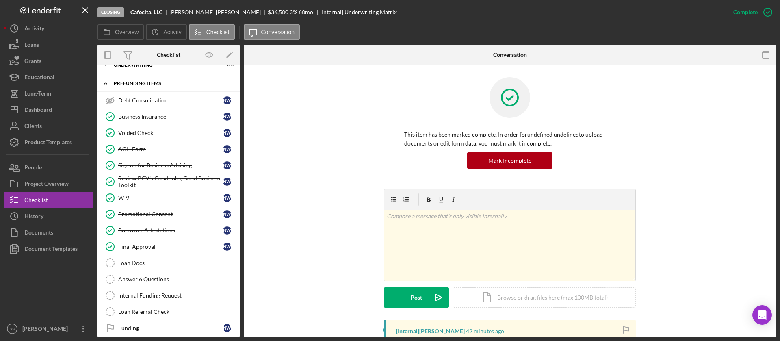
scroll to position [385, 0]
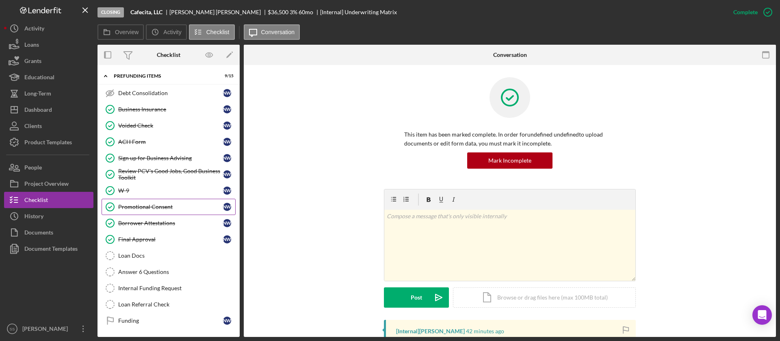
click at [140, 203] on link "Promotional Consent Promotional Consent N W" at bounding box center [169, 207] width 134 height 16
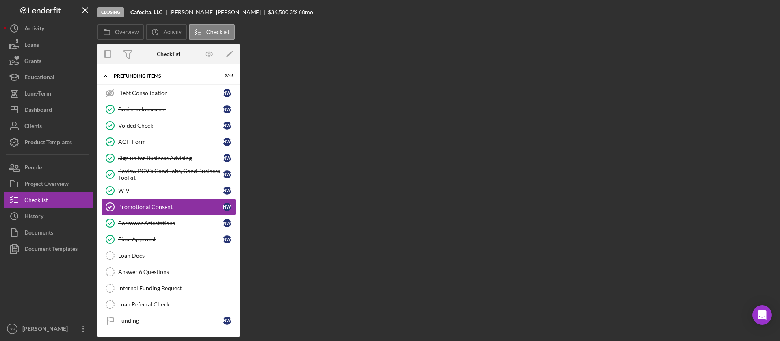
scroll to position [385, 0]
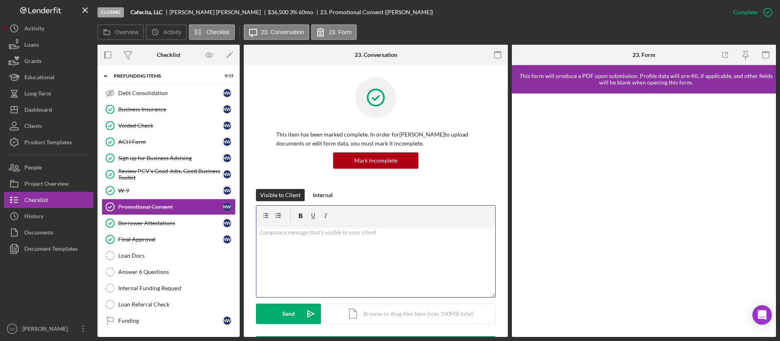
click at [303, 249] on div "v Color teal Color pink Remove color Add row above Add row below Add column bef…" at bounding box center [375, 261] width 239 height 71
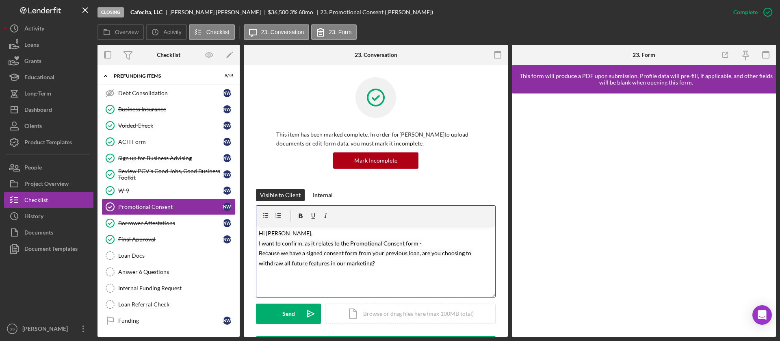
click at [363, 287] on div "v Color teal Color pink Remove color Add row above Add row below Add column bef…" at bounding box center [375, 261] width 239 height 71
click at [379, 314] on div "Icon/Document Browse or drag files here (max 100MB total) Tap to choose files o…" at bounding box center [410, 313] width 171 height 20
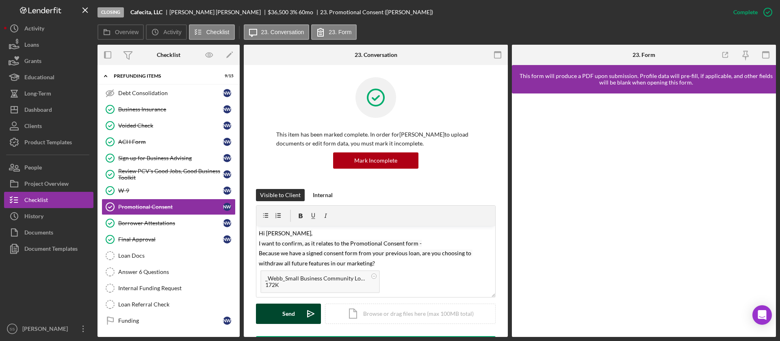
click at [279, 309] on button "Send Icon/icon-invite-send" at bounding box center [288, 313] width 65 height 20
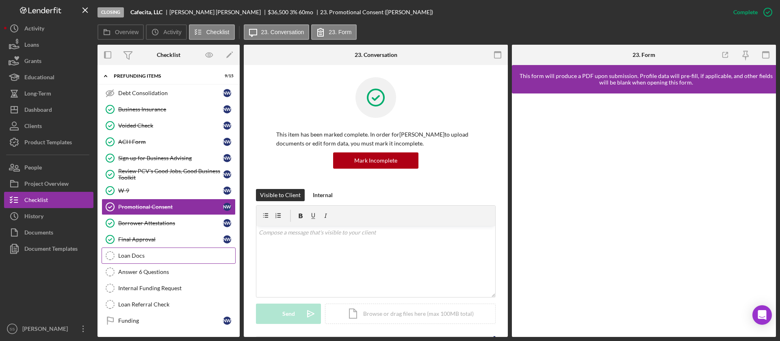
click at [134, 259] on link "Loan Docs Loan Docs" at bounding box center [169, 255] width 134 height 16
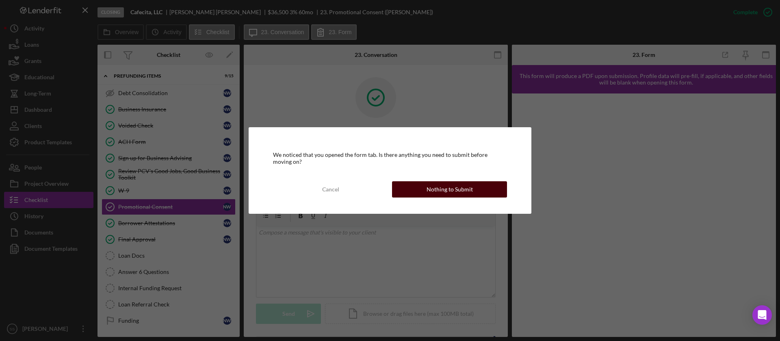
click at [470, 188] on div "Nothing to Submit" at bounding box center [449, 189] width 46 height 16
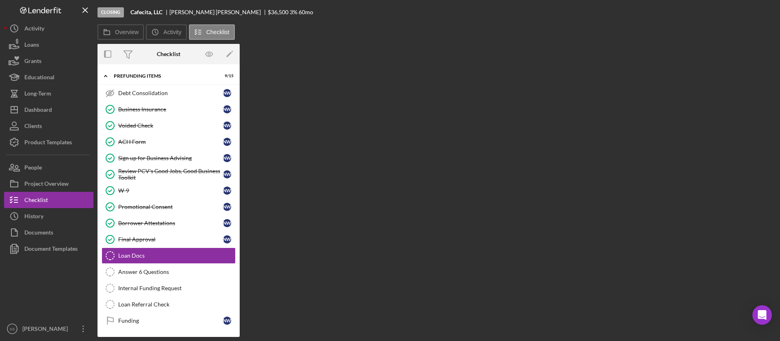
scroll to position [385, 0]
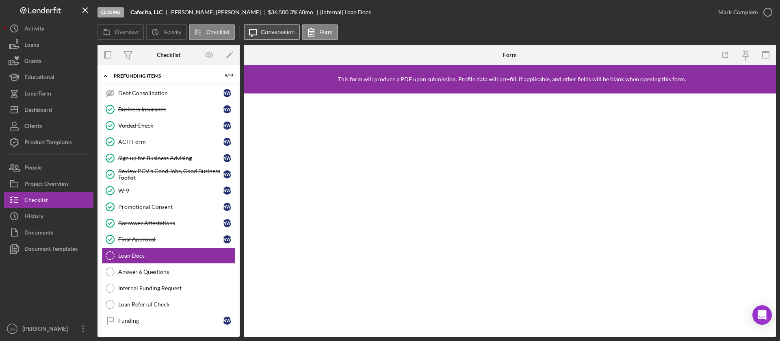
click at [278, 34] on label "Conversation" at bounding box center [278, 32] width 34 height 6
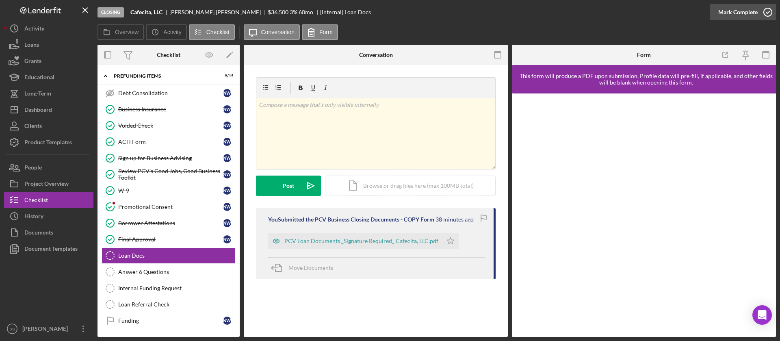
click at [763, 16] on icon "button" at bounding box center [767, 12] width 20 height 20
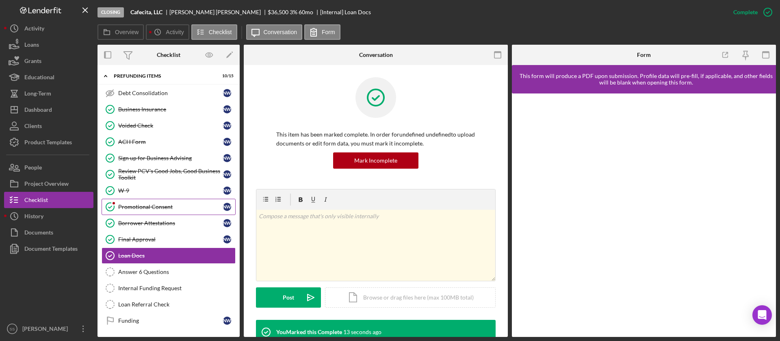
click at [149, 202] on link "Promotional Consent Promotional Consent N W" at bounding box center [169, 207] width 134 height 16
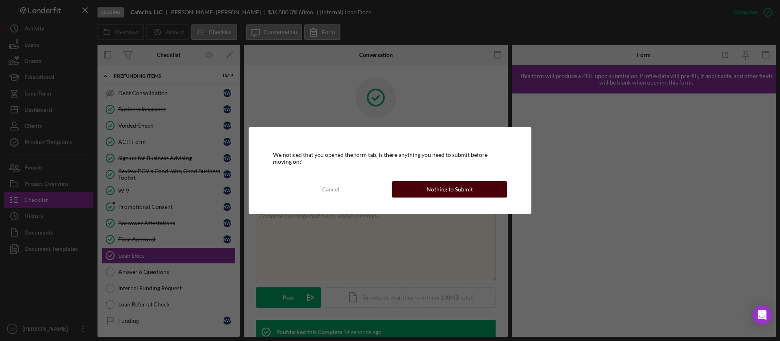
click at [415, 193] on button "Nothing to Submit" at bounding box center [449, 189] width 115 height 16
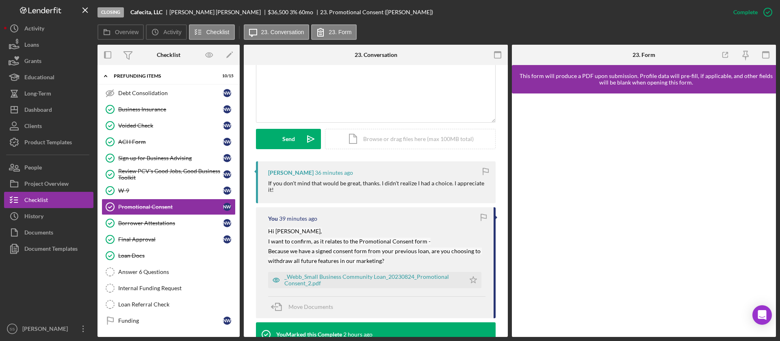
scroll to position [175, 0]
click at [337, 107] on div "v Color teal Color pink Remove color Add row above Add row below Add column bef…" at bounding box center [375, 85] width 239 height 71
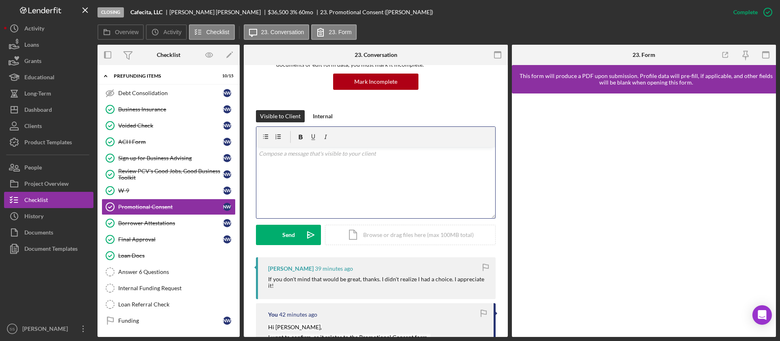
scroll to position [22, 0]
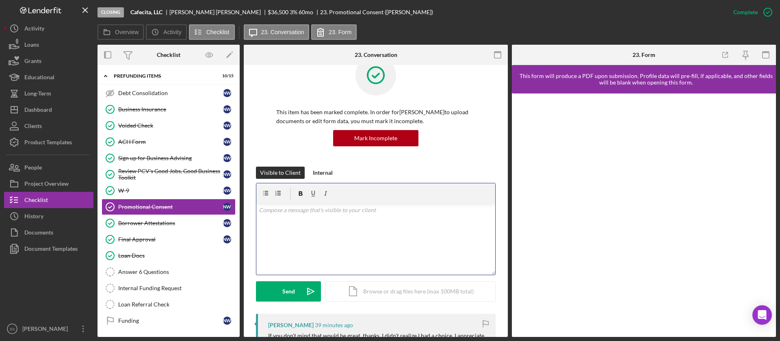
click at [374, 231] on div "v Color teal Color pink Remove color Add row above Add row below Add column bef…" at bounding box center [375, 238] width 239 height 71
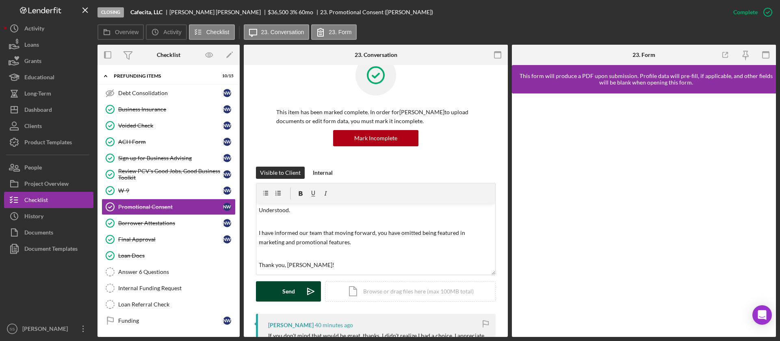
click at [270, 294] on button "Send Icon/icon-invite-send" at bounding box center [288, 291] width 65 height 20
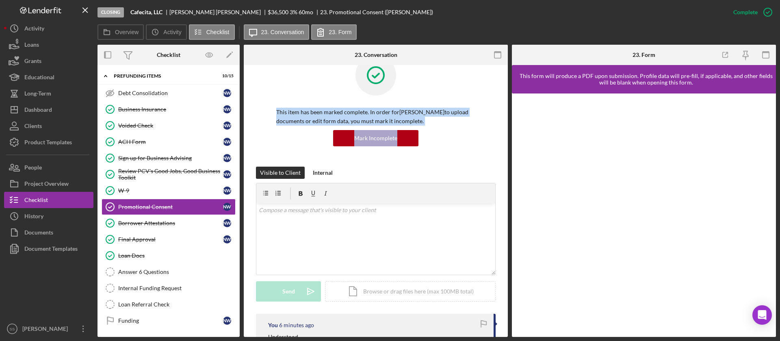
drag, startPoint x: 504, startPoint y: 87, endPoint x: 503, endPoint y: 129, distance: 42.2
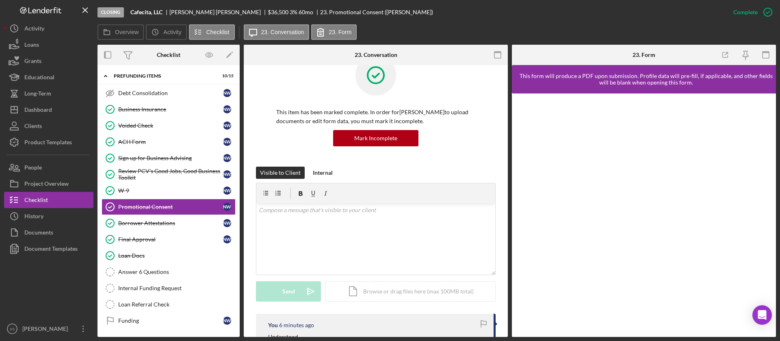
click at [487, 94] on div "This item has been marked complete. In order for [PERSON_NAME] to upload docume…" at bounding box center [376, 111] width 240 height 112
drag, startPoint x: 504, startPoint y: 91, endPoint x: 506, endPoint y: 110, distance: 19.6
click at [506, 110] on div "Promotional Consent Promotional Consent This item has been marked complete. In …" at bounding box center [376, 201] width 264 height 272
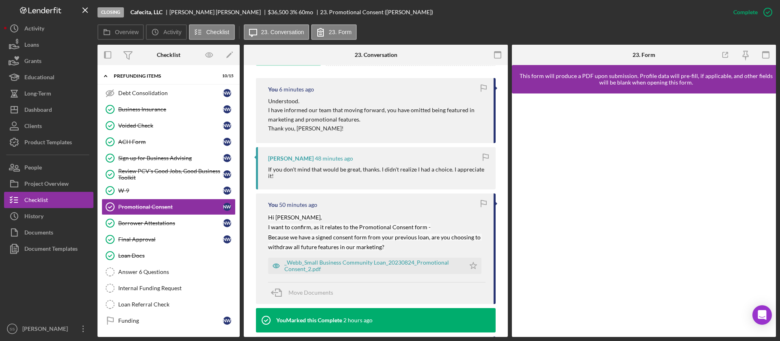
scroll to position [250, 0]
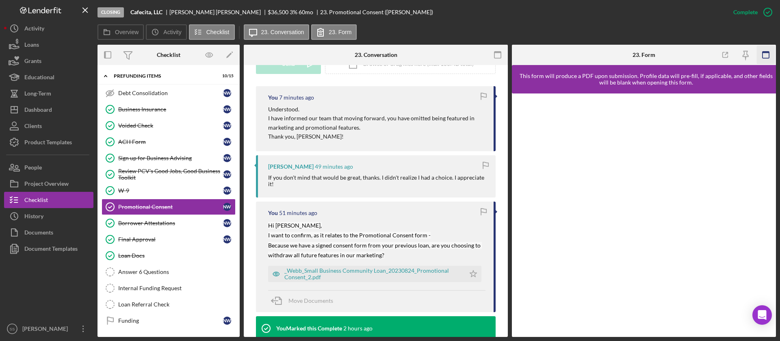
click at [768, 52] on g "button" at bounding box center [765, 55] width 6 height 6
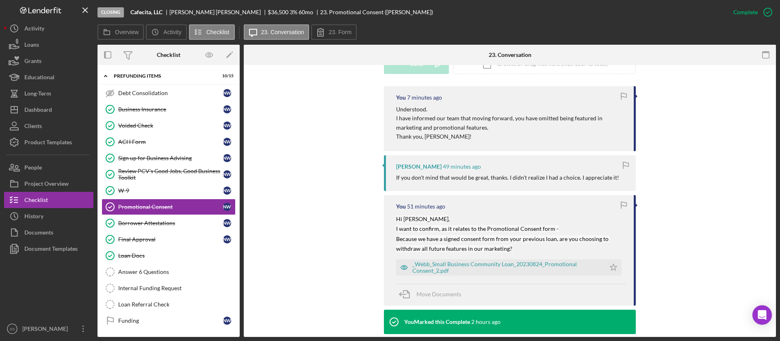
click at [661, 127] on div "You 7 minutes ago Understood. I have informed our team that moving forward, you…" at bounding box center [510, 332] width 508 height 492
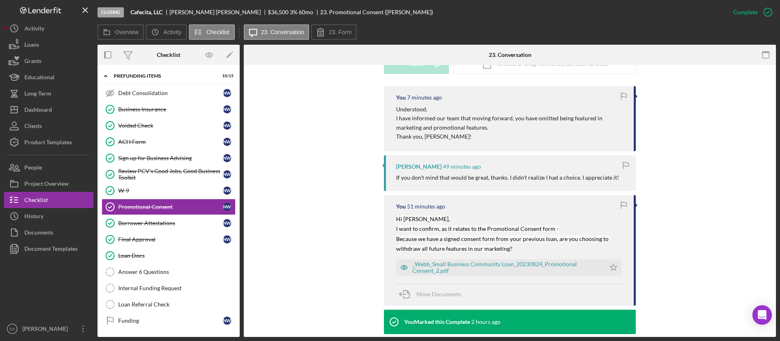
click at [661, 127] on div "You 7 minutes ago Understood. I have informed our team that moving forward, you…" at bounding box center [510, 332] width 508 height 492
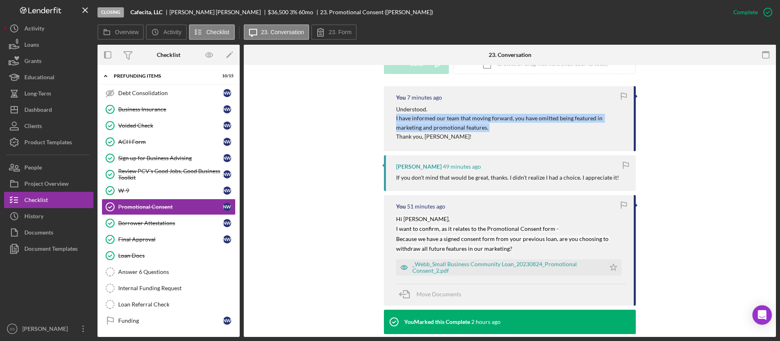
click at [661, 127] on div "You 7 minutes ago Understood. I have informed our team that moving forward, you…" at bounding box center [510, 332] width 508 height 492
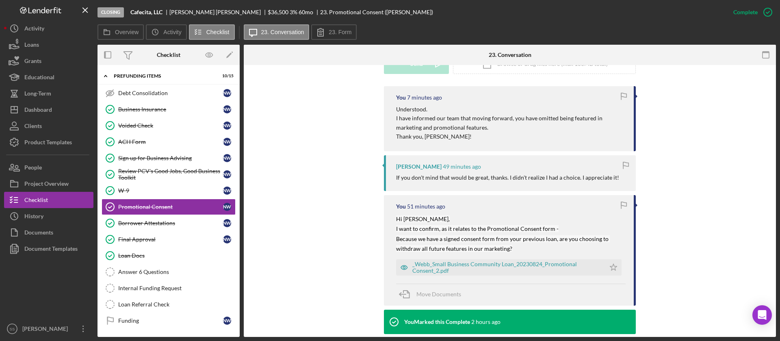
click at [692, 163] on div "You 7 minutes ago Understood. I have informed our team that moving forward, you…" at bounding box center [510, 332] width 508 height 492
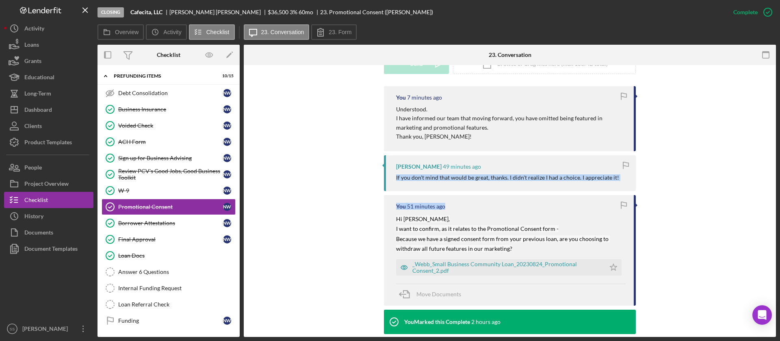
drag, startPoint x: 778, startPoint y: 169, endPoint x: 757, endPoint y: 194, distance: 32.7
click at [776, 200] on div "Closing Cafecita, LLC [PERSON_NAME] $36,500 3 % 60 mo 23. Promotional Consent (…" at bounding box center [390, 170] width 780 height 341
click at [709, 176] on div "You 7 minutes ago Understood. I have informed our team that moving forward, you…" at bounding box center [510, 332] width 508 height 492
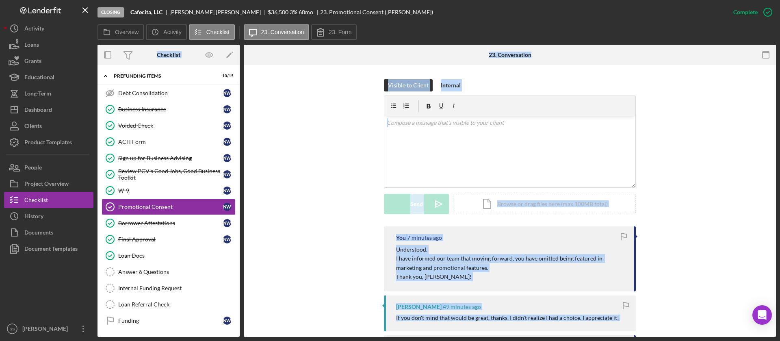
scroll to position [0, 0]
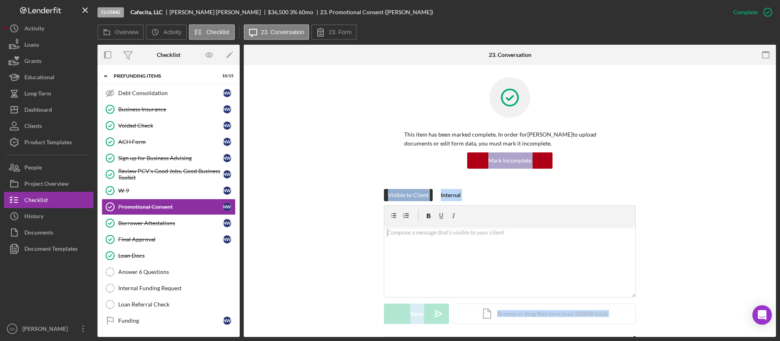
drag, startPoint x: 443, startPoint y: 311, endPoint x: 370, endPoint y: 158, distance: 170.2
click at [105, 54] on rect "button" at bounding box center [105, 55] width 2 height 6
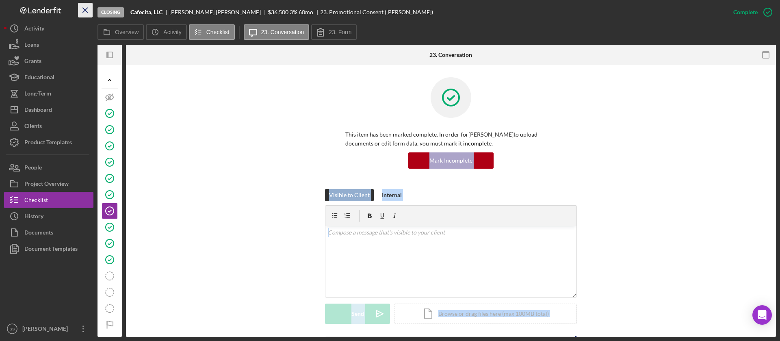
click at [84, 9] on icon "Icon/Menu Close" at bounding box center [85, 10] width 18 height 18
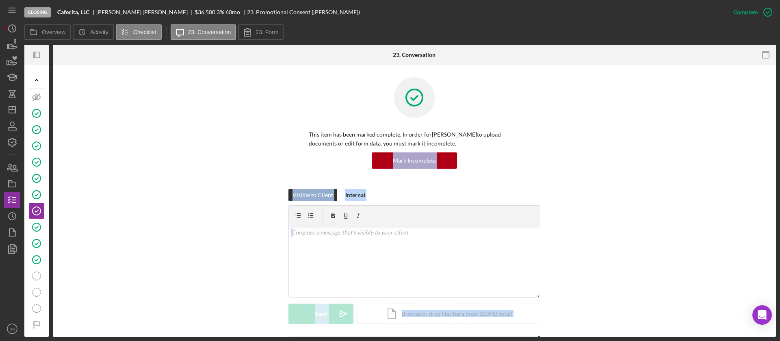
click at [491, 150] on div "This item has been marked complete. In order for [PERSON_NAME] to upload docume…" at bounding box center [414, 149] width 211 height 39
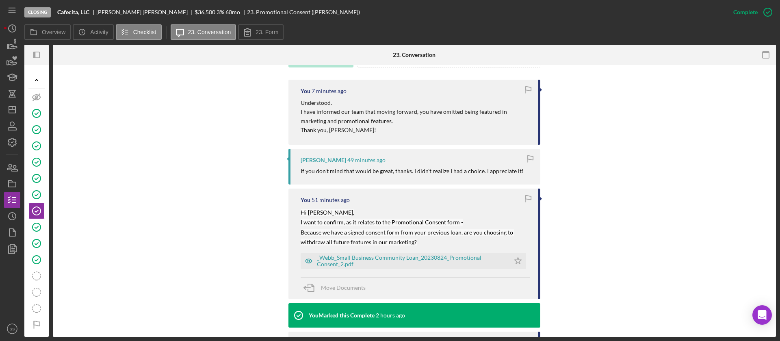
scroll to position [256, 0]
drag, startPoint x: 777, startPoint y: 176, endPoint x: 776, endPoint y: 191, distance: 15.0
click at [776, 191] on div "Closing Cafecita, LLC [PERSON_NAME] $36,500 3 % 60 mo 23. Promotional Consent (…" at bounding box center [390, 170] width 780 height 341
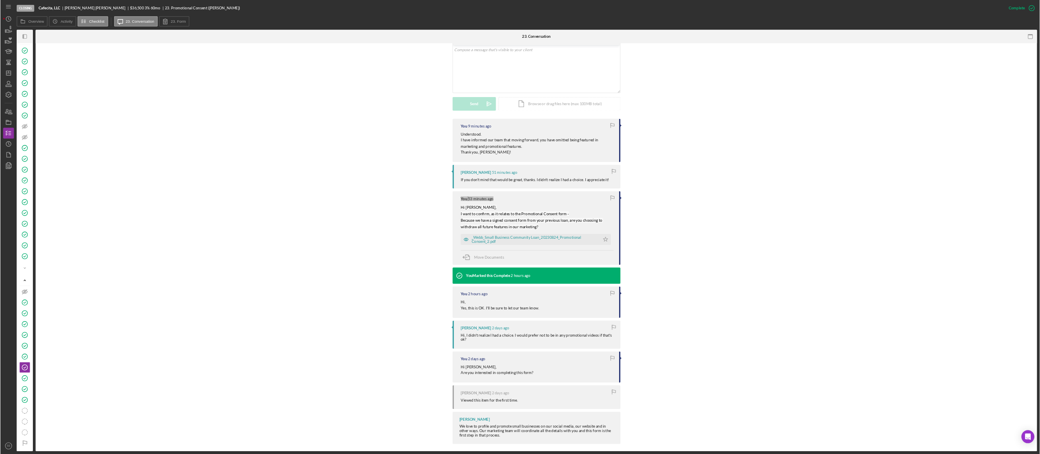
scroll to position [158, 0]
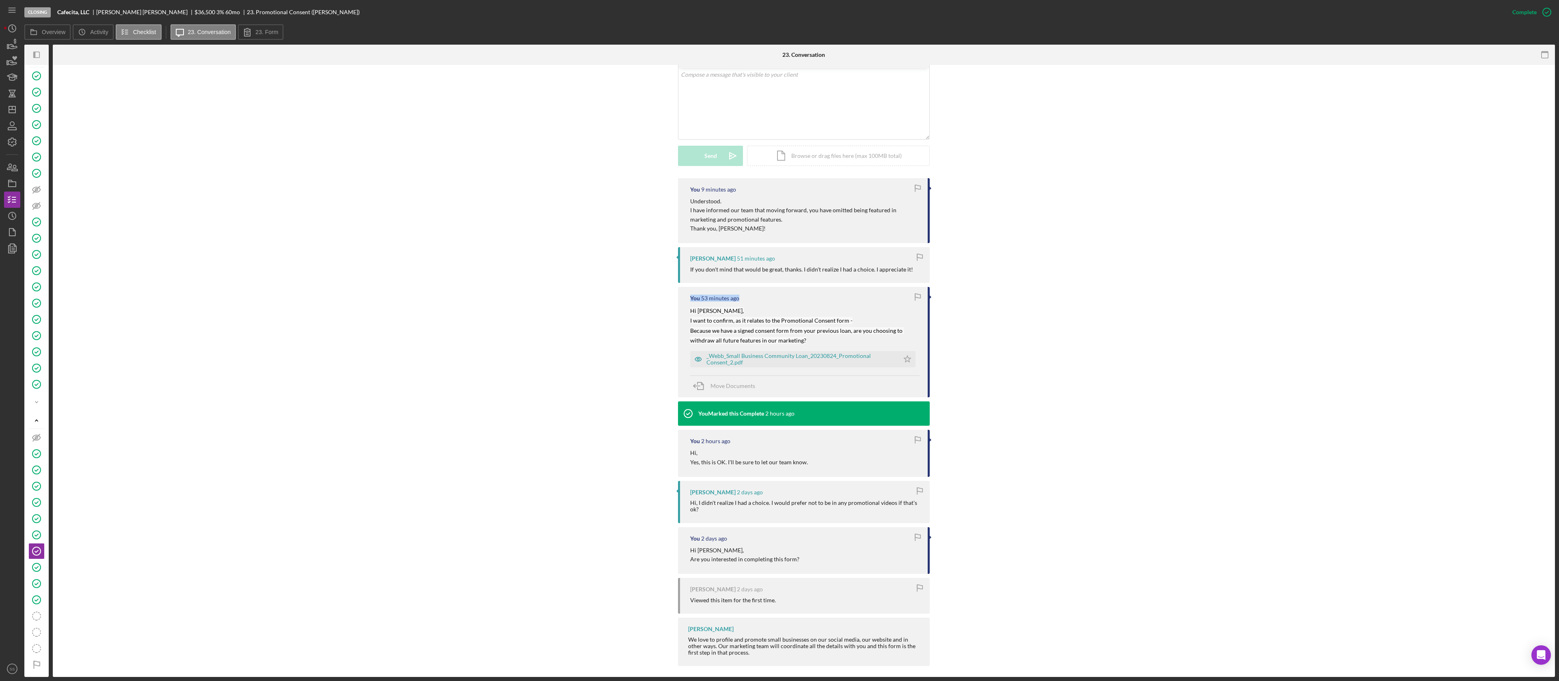
click at [779, 340] on div "You 9 minutes ago Understood. I have informed our team that moving forward, you…" at bounding box center [804, 424] width 1478 height 492
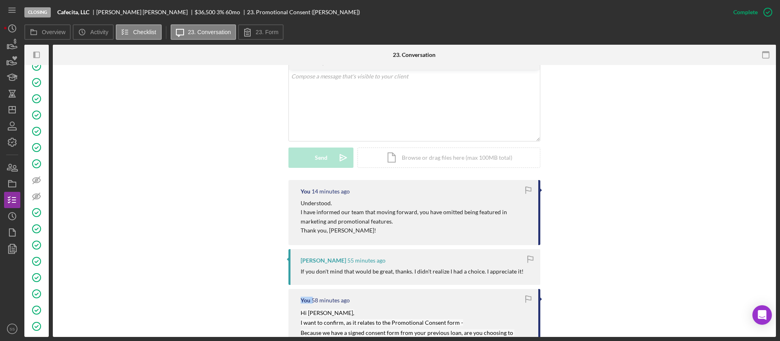
scroll to position [156, 0]
click at [38, 56] on icon "Icon/Panel Side Expand" at bounding box center [37, 55] width 18 height 18
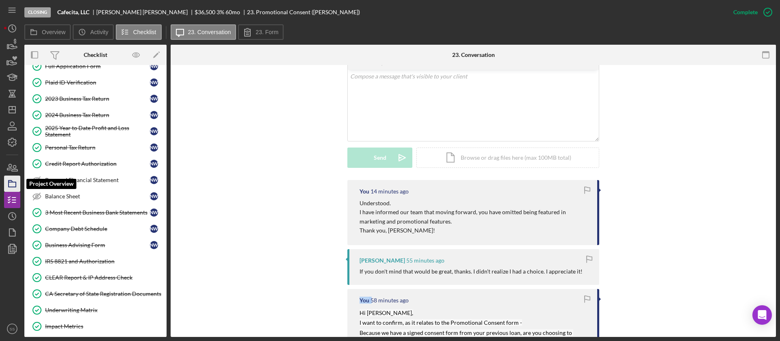
click at [11, 181] on icon "button" at bounding box center [12, 183] width 20 height 20
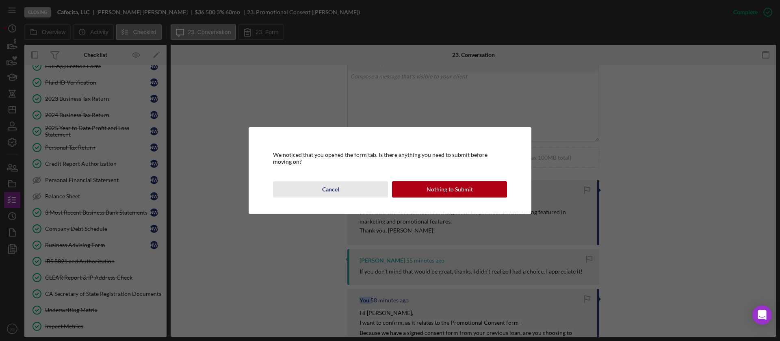
click at [343, 191] on button "Cancel" at bounding box center [330, 189] width 115 height 16
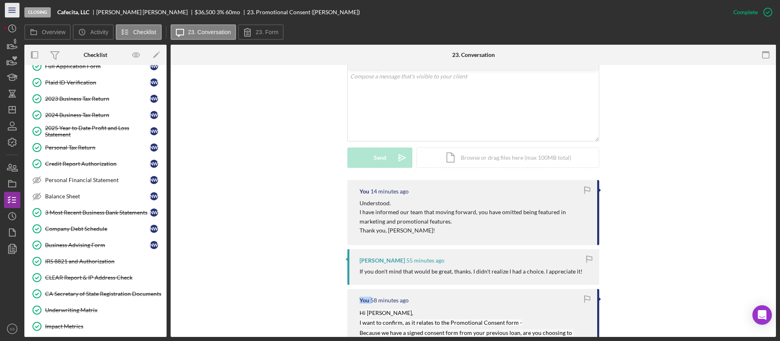
click at [11, 12] on icon "Icon/Menu" at bounding box center [12, 10] width 18 height 18
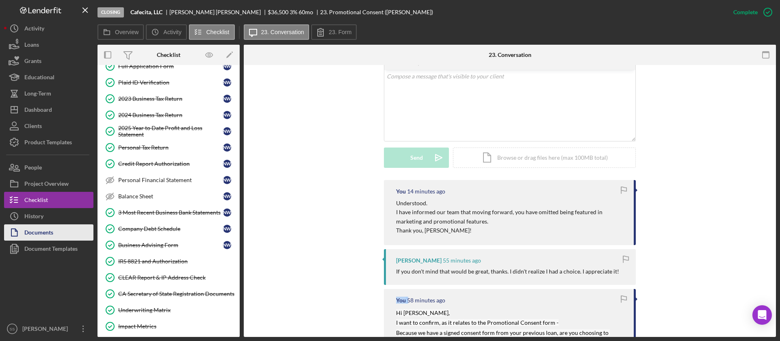
click at [57, 232] on button "Documents" at bounding box center [48, 232] width 89 height 16
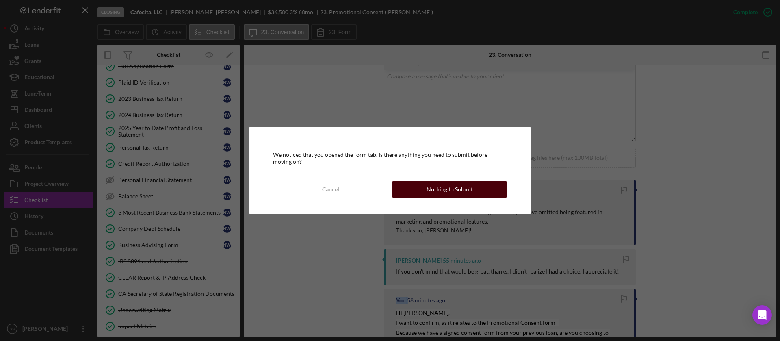
click at [433, 192] on div "Nothing to Submit" at bounding box center [449, 189] width 46 height 16
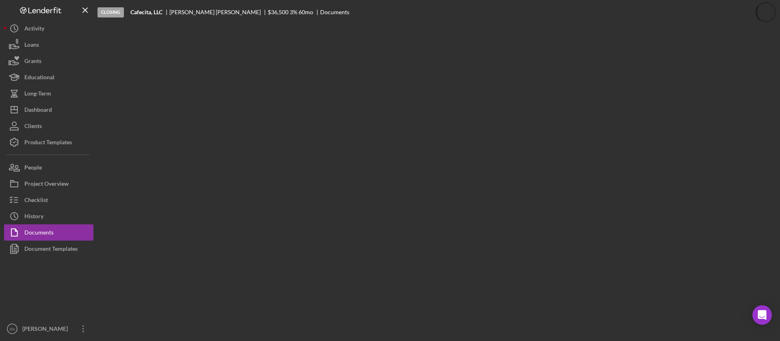
click at [294, 147] on div "Closing Cafecita, LLC [PERSON_NAME] $36,500 3 % 60 mo Documents" at bounding box center [436, 168] width 678 height 337
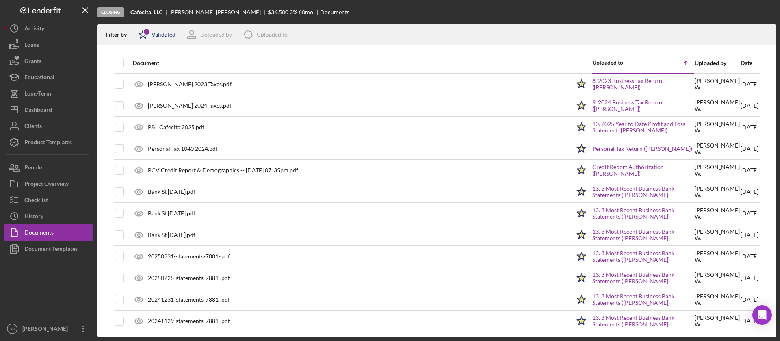
click at [169, 31] on div "Validated" at bounding box center [163, 34] width 24 height 6
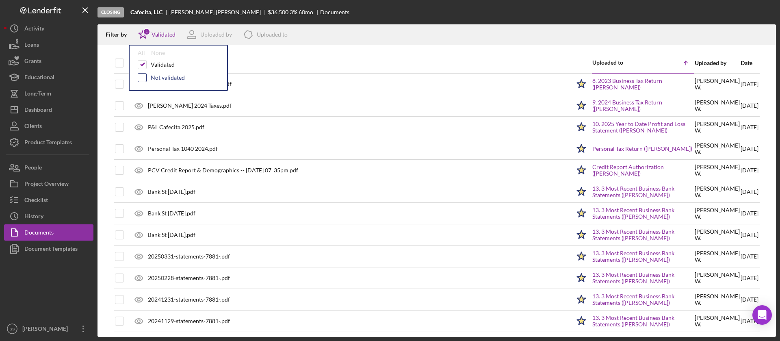
click at [138, 78] on div at bounding box center [142, 77] width 9 height 9
click at [143, 78] on input "checkbox" at bounding box center [142, 78] width 8 height 8
checkbox input "true"
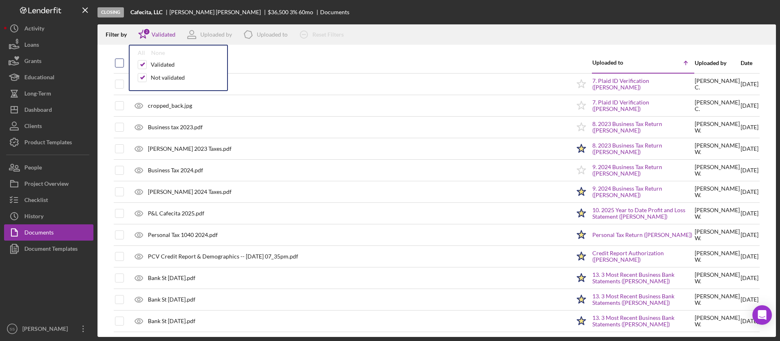
click at [117, 61] on input "checkbox" at bounding box center [119, 63] width 8 height 8
checkbox input "true"
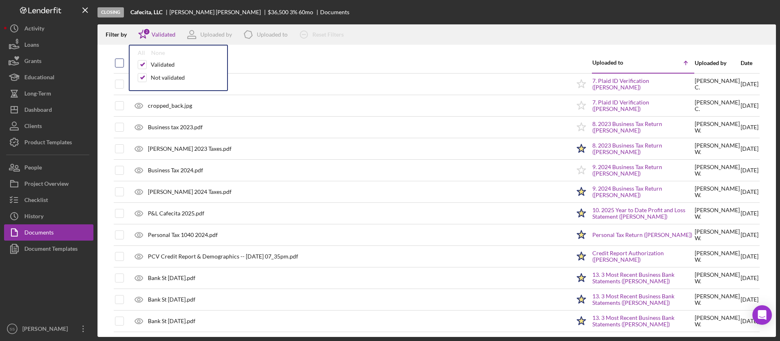
checkbox input "true"
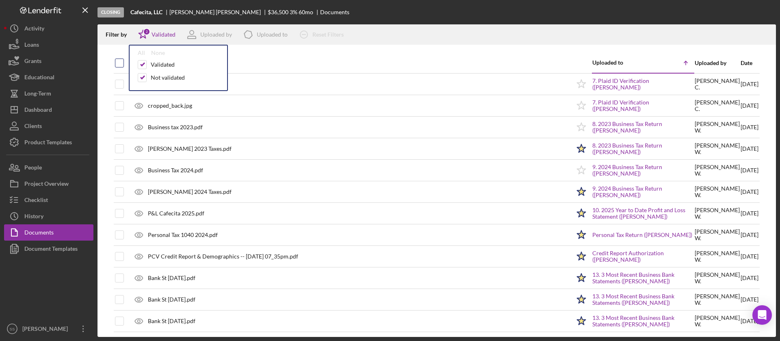
checkbox input "true"
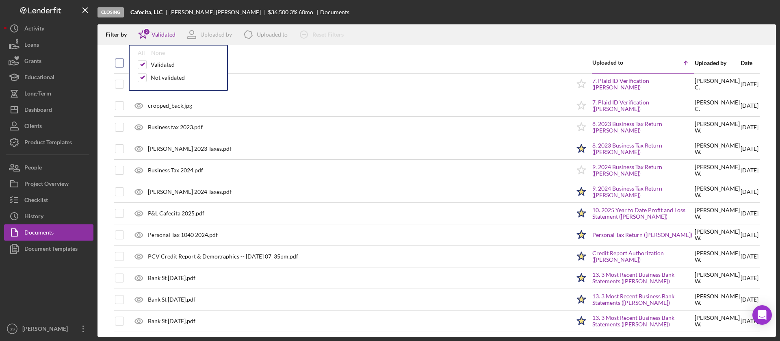
checkbox input "true"
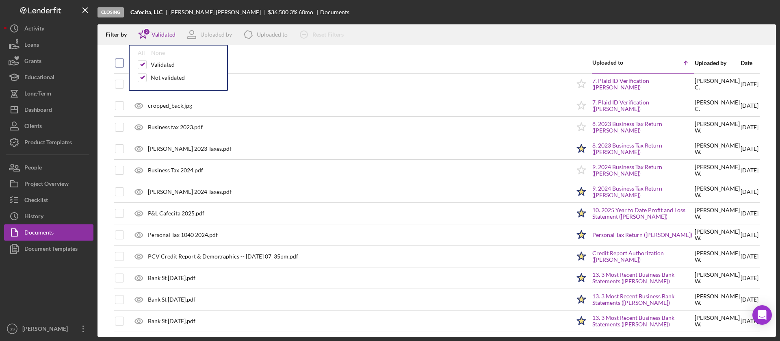
checkbox input "true"
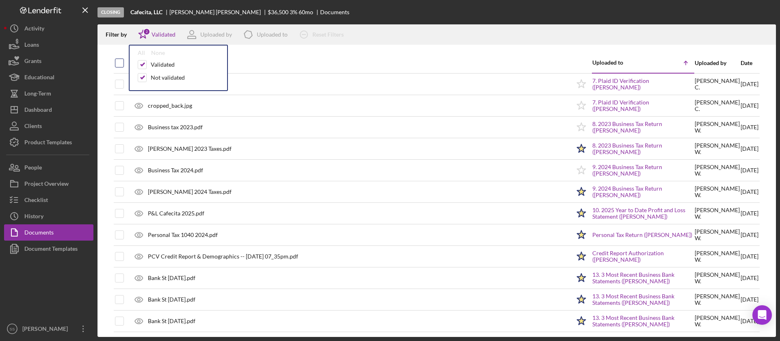
checkbox input "true"
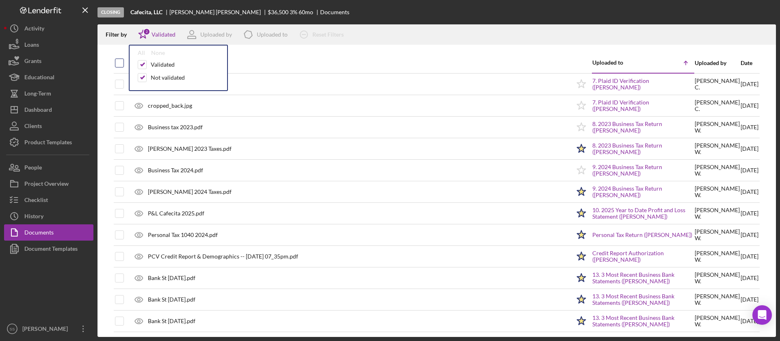
checkbox input "true"
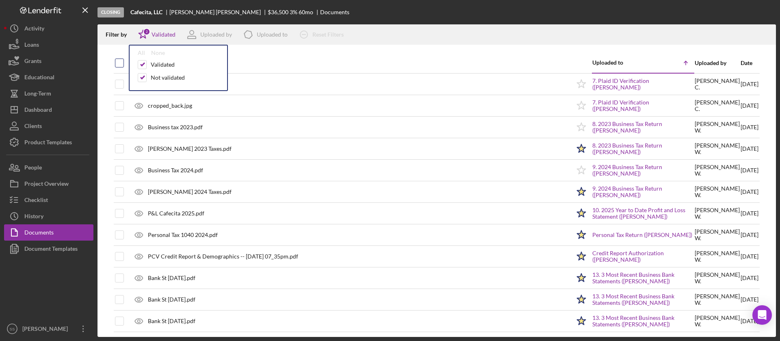
checkbox input "true"
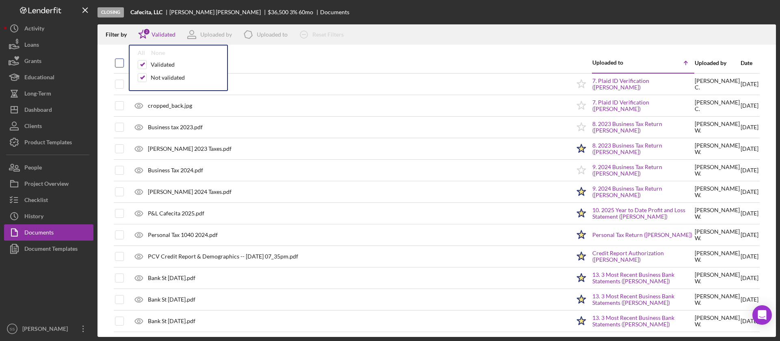
checkbox input "true"
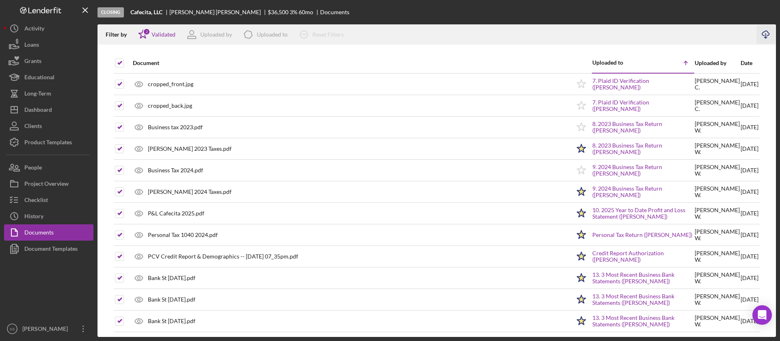
click at [763, 34] on icon "Icon/Download" at bounding box center [766, 35] width 18 height 18
click at [43, 110] on div "Dashboard" at bounding box center [38, 111] width 28 height 18
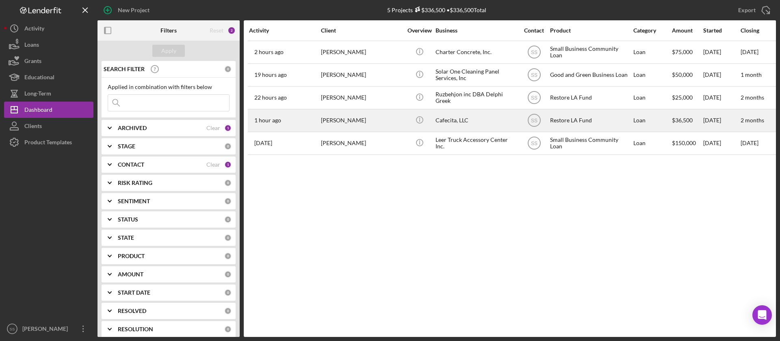
click at [340, 121] on div "[PERSON_NAME]" at bounding box center [361, 121] width 81 height 22
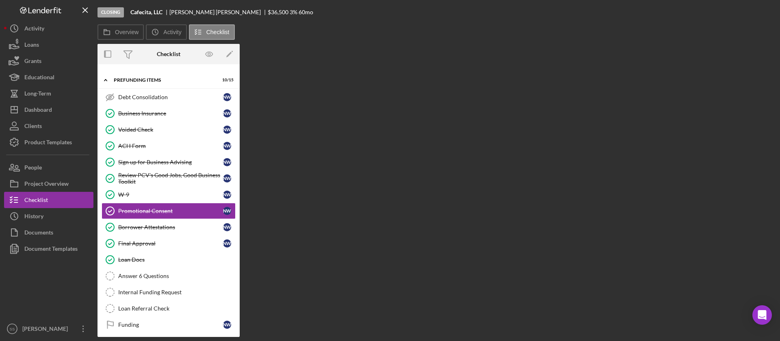
scroll to position [55, 0]
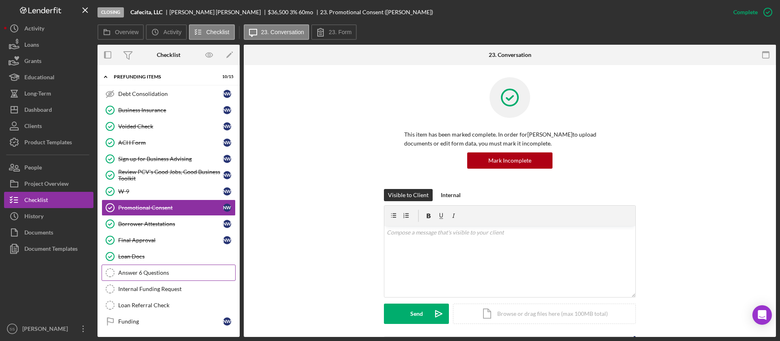
click at [141, 271] on div "Answer 6 Questions" at bounding box center [176, 272] width 117 height 6
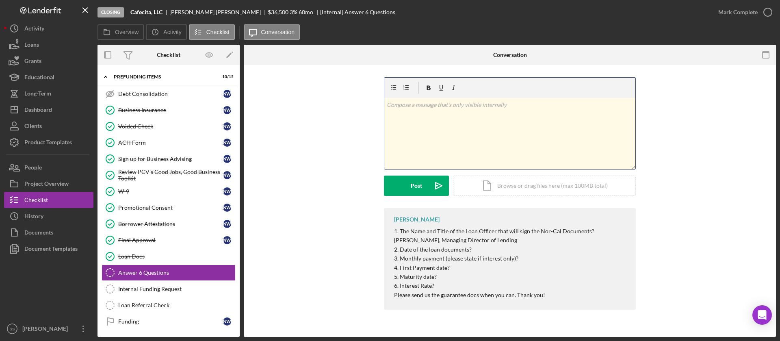
click at [429, 124] on div "v Color teal Color pink Remove color Add row above Add row below Add column bef…" at bounding box center [509, 133] width 251 height 71
click at [424, 182] on button "Post Icon/icon-invite-send" at bounding box center [416, 185] width 65 height 20
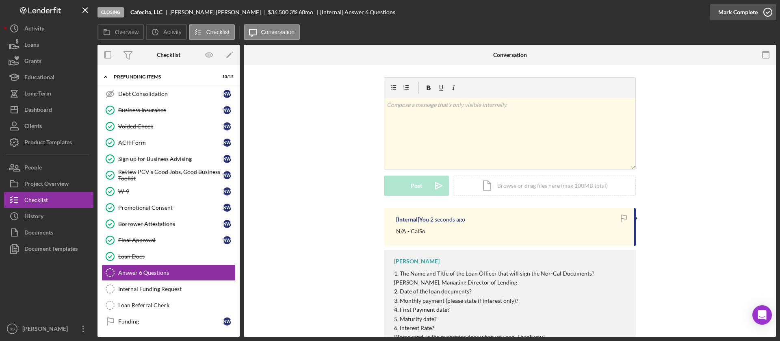
click at [770, 11] on icon "button" at bounding box center [767, 12] width 20 height 20
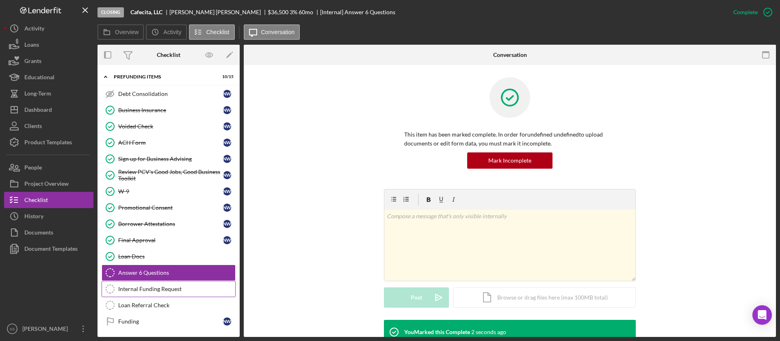
click at [162, 282] on link "Internal Funding Request Internal Funding Request" at bounding box center [169, 289] width 134 height 16
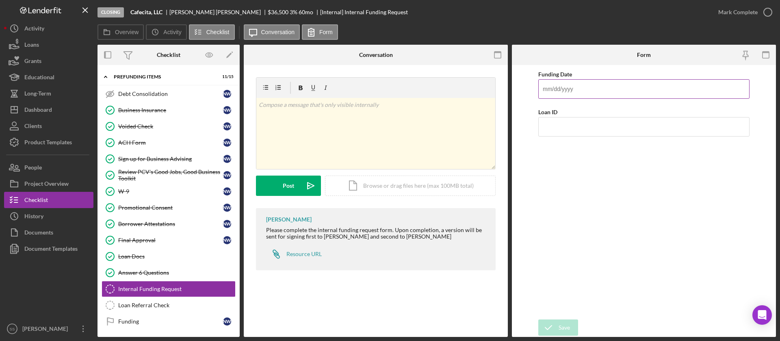
click at [608, 95] on input "Funding Date" at bounding box center [643, 88] width 211 height 19
type input "[DATE]"
click at [571, 129] on input "Loan ID" at bounding box center [643, 126] width 211 height 19
type input "2025113"
click at [567, 333] on div "Save" at bounding box center [563, 327] width 11 height 16
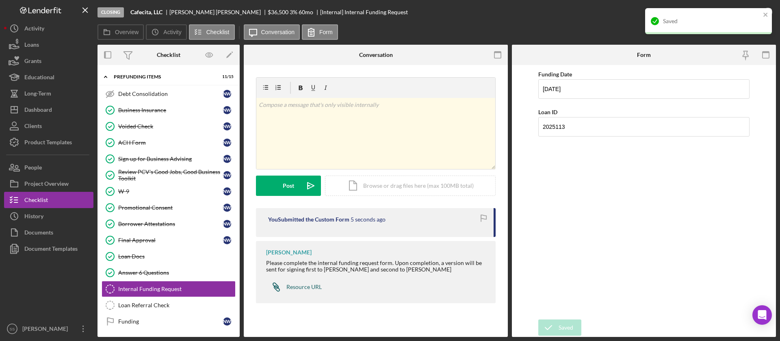
click at [299, 285] on div "Resource URL" at bounding box center [303, 286] width 35 height 6
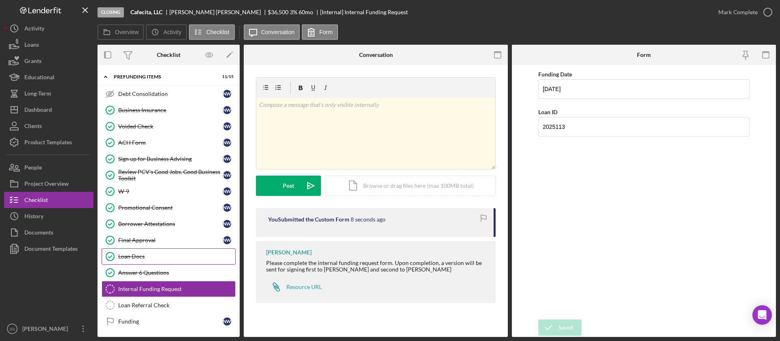
click at [137, 256] on div "Loan Docs" at bounding box center [176, 256] width 117 height 6
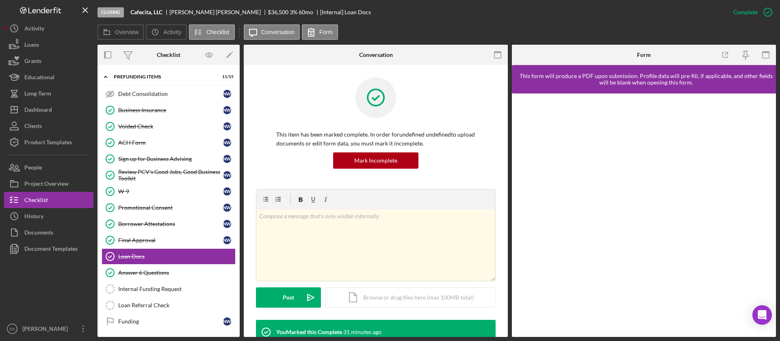
click at [474, 139] on div "This item has been marked complete. In order for undefined undefined to upload …" at bounding box center [376, 133] width 240 height 112
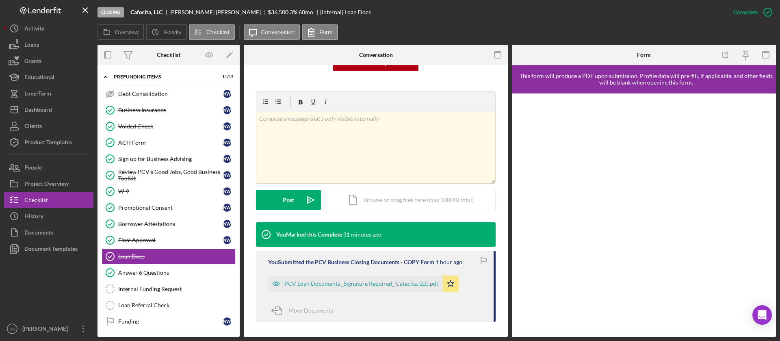
scroll to position [99, 0]
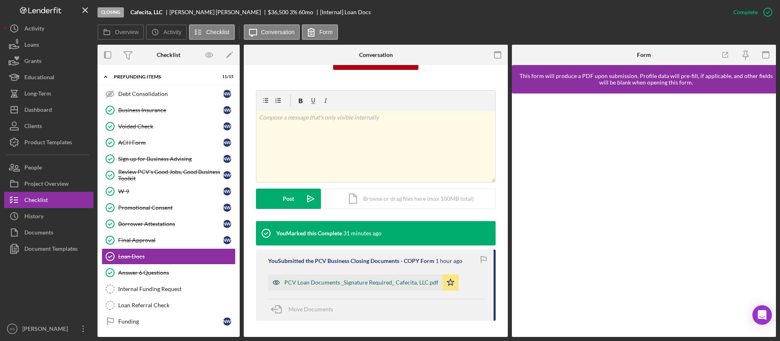
click at [413, 285] on div "PCV Loan Documents _Signature Required_ Cafecita, LLC.pdf" at bounding box center [361, 282] width 154 height 6
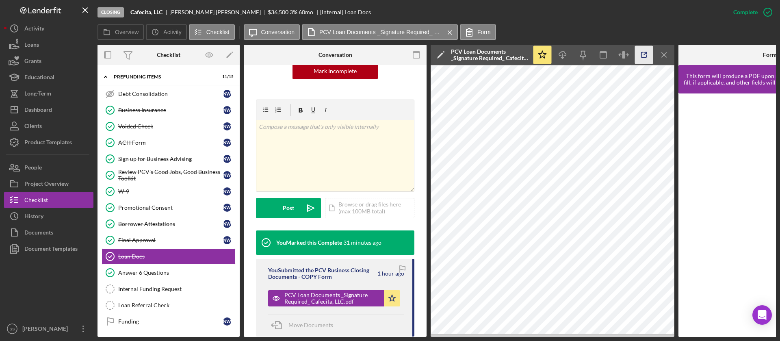
click at [647, 56] on icon "button" at bounding box center [644, 55] width 18 height 18
click at [138, 145] on div "ACH Form" at bounding box center [170, 142] width 105 height 6
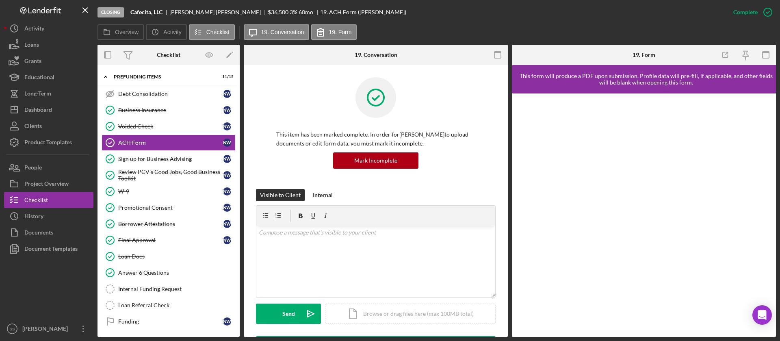
click at [451, 182] on div "This item has been marked complete. In order for [PERSON_NAME] to upload docume…" at bounding box center [376, 133] width 240 height 112
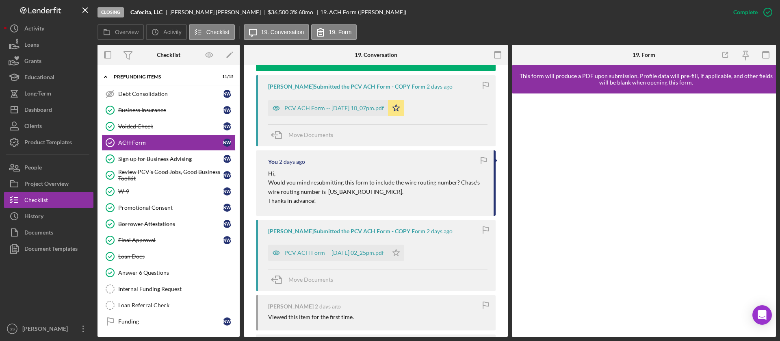
scroll to position [292, 0]
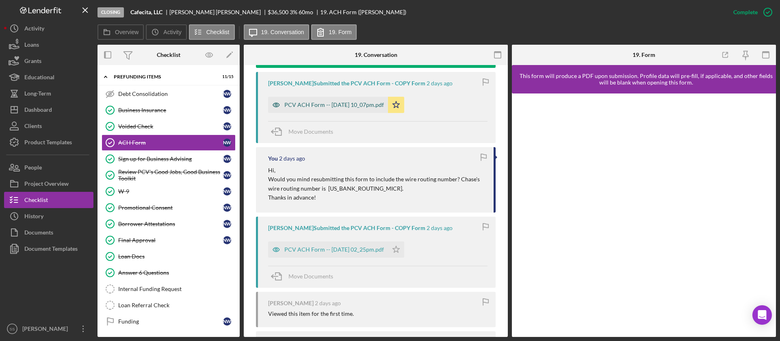
click at [367, 98] on div "PCV ACH Form -- [DATE] 10_07pm.pdf" at bounding box center [328, 105] width 120 height 16
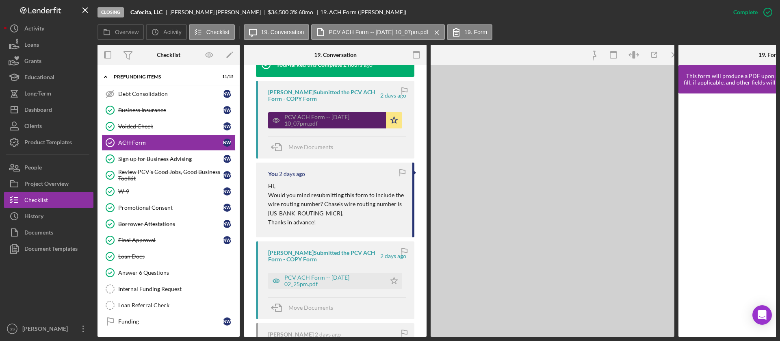
scroll to position [301, 0]
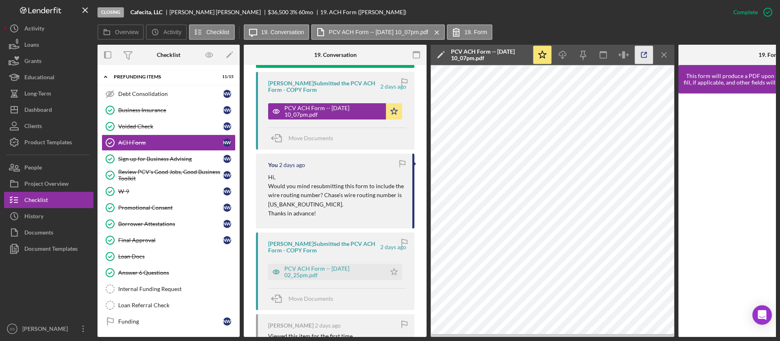
click at [644, 56] on icon "button" at bounding box center [644, 55] width 18 height 18
